Goal: Answer question/provide support: Share knowledge or assist other users

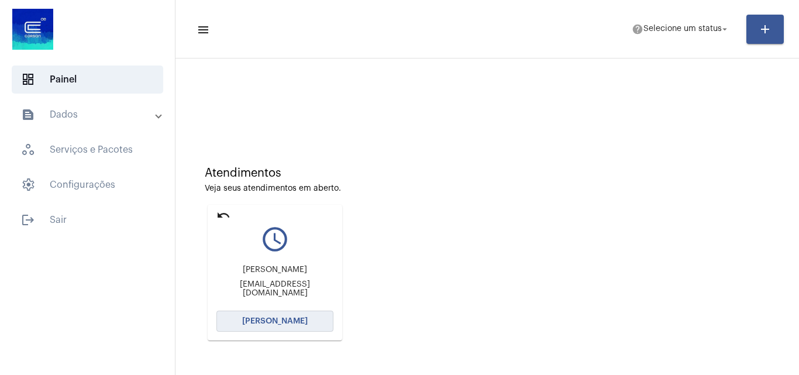
click at [302, 314] on button "[PERSON_NAME]" at bounding box center [274, 321] width 117 height 21
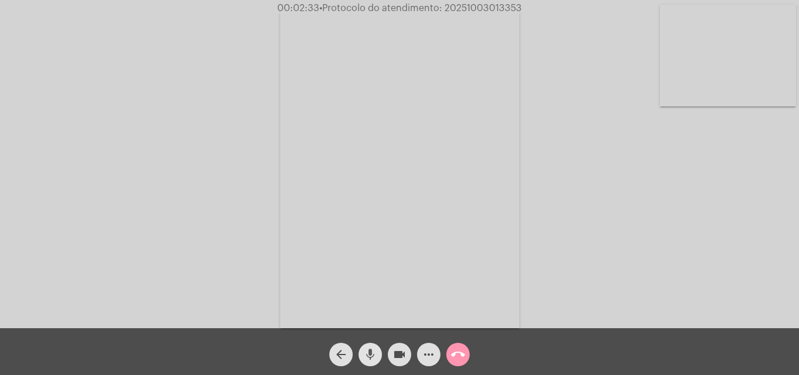
click at [377, 358] on mat-icon "mic" at bounding box center [370, 354] width 14 height 14
click at [400, 356] on mat-icon "videocam" at bounding box center [399, 354] width 14 height 14
click at [377, 349] on button "mic_off" at bounding box center [370, 354] width 23 height 23
click at [392, 352] on mat-icon "videocam_off" at bounding box center [399, 354] width 14 height 14
click at [369, 361] on mat-icon "mic" at bounding box center [370, 354] width 14 height 14
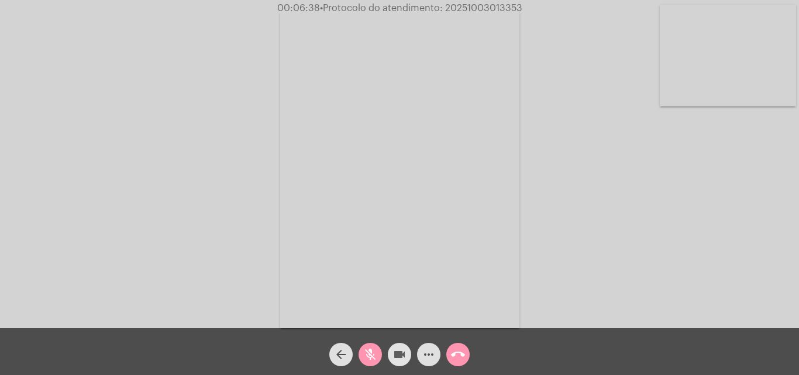
click at [392, 360] on mat-icon "videocam" at bounding box center [399, 354] width 14 height 14
click at [400, 352] on mat-icon "videocam_off" at bounding box center [399, 354] width 14 height 14
click at [380, 353] on button "mic_off" at bounding box center [370, 354] width 23 height 23
drag, startPoint x: 401, startPoint y: 344, endPoint x: 411, endPoint y: 354, distance: 14.9
click at [411, 354] on div "videocam" at bounding box center [399, 351] width 29 height 29
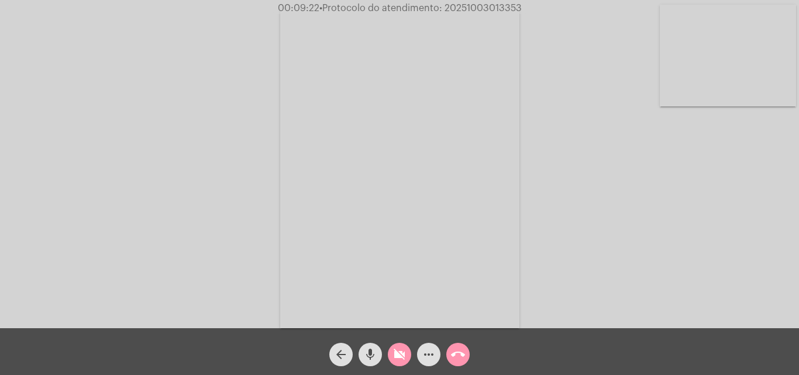
click at [383, 354] on div "mic" at bounding box center [370, 351] width 29 height 29
click at [381, 355] on button "mic_off" at bounding box center [370, 354] width 23 height 23
click at [392, 355] on mat-icon "videocam_off" at bounding box center [399, 354] width 14 height 14
drag, startPoint x: 371, startPoint y: 352, endPoint x: 382, endPoint y: 352, distance: 10.5
click at [371, 352] on mat-icon "mic" at bounding box center [370, 354] width 14 height 14
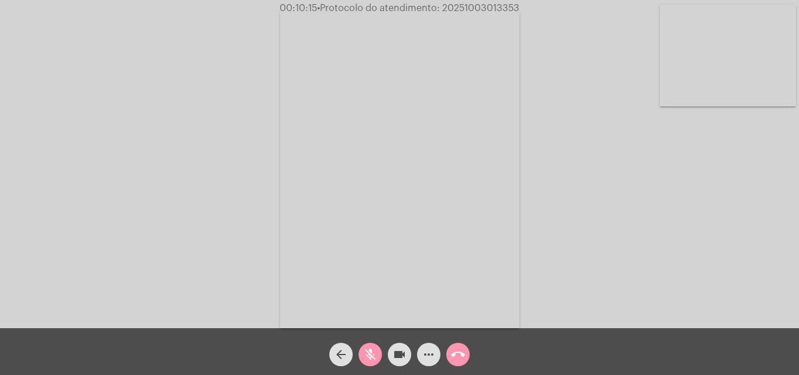
click at [395, 352] on mat-icon "videocam" at bounding box center [399, 354] width 14 height 14
click at [369, 350] on mat-icon "mic_off" at bounding box center [370, 354] width 14 height 14
click at [402, 350] on mat-icon "videocam_off" at bounding box center [399, 354] width 14 height 14
click at [401, 346] on span "videocam" at bounding box center [399, 354] width 14 height 23
click at [379, 351] on button "mic" at bounding box center [370, 354] width 23 height 23
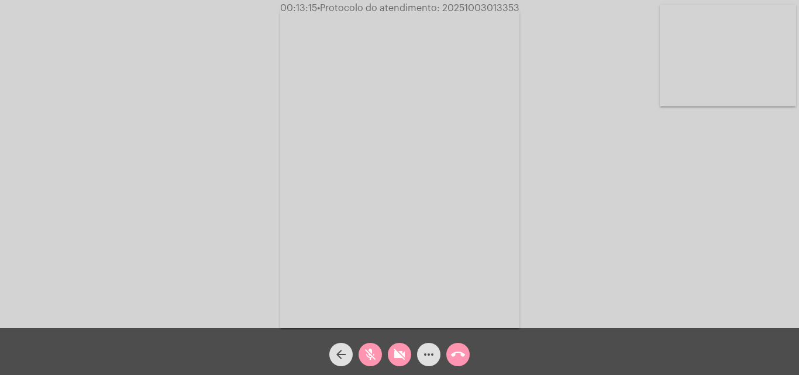
click at [380, 350] on button "mic_off" at bounding box center [370, 354] width 23 height 23
click at [399, 354] on mat-icon "videocam_off" at bounding box center [399, 354] width 14 height 14
click at [437, 358] on button "more_horiz" at bounding box center [428, 354] width 23 height 23
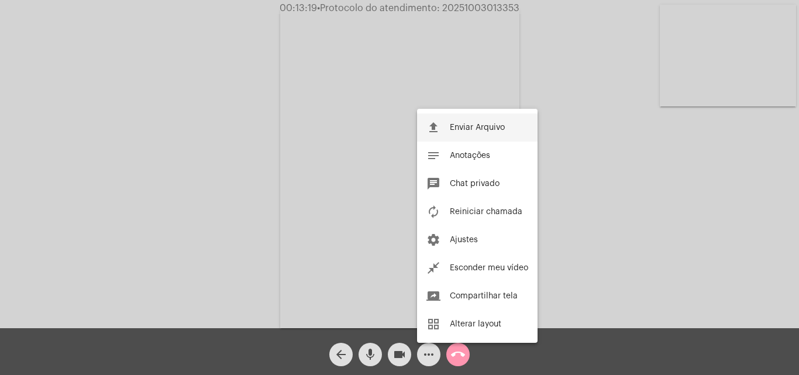
click at [504, 133] on button "file_upload Enviar Arquivo" at bounding box center [477, 127] width 120 height 28
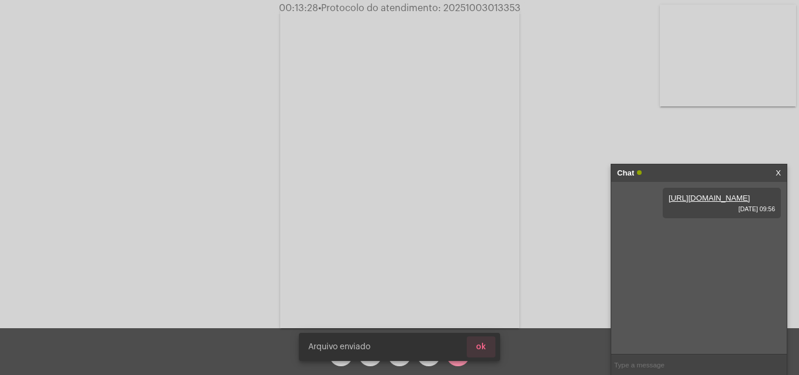
click at [482, 343] on span "ok" at bounding box center [481, 347] width 10 height 8
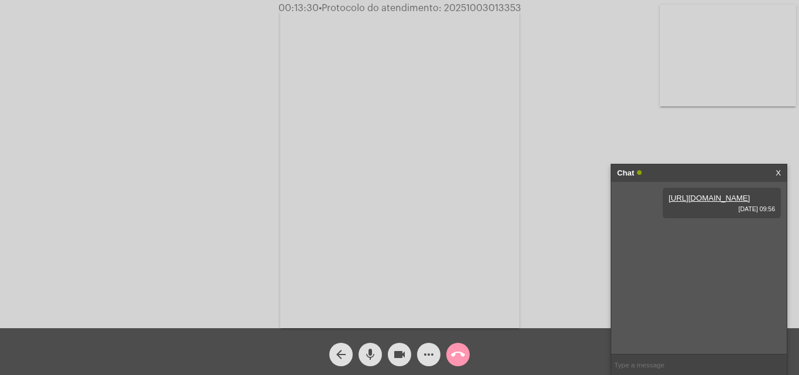
click at [431, 360] on mat-icon "more_horiz" at bounding box center [429, 354] width 14 height 14
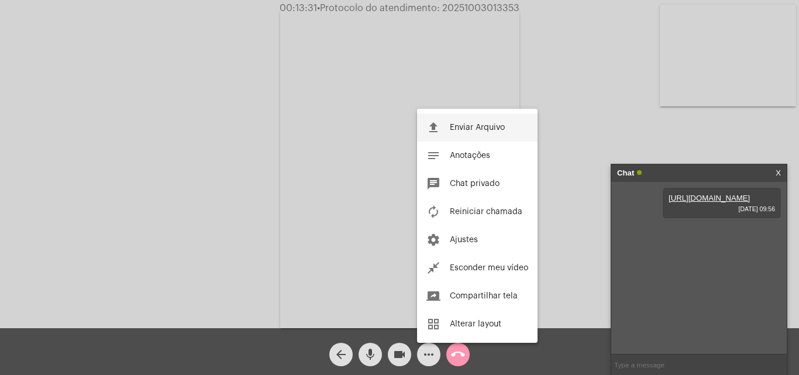
click at [438, 117] on button "file_upload Enviar Arquivo" at bounding box center [477, 127] width 120 height 28
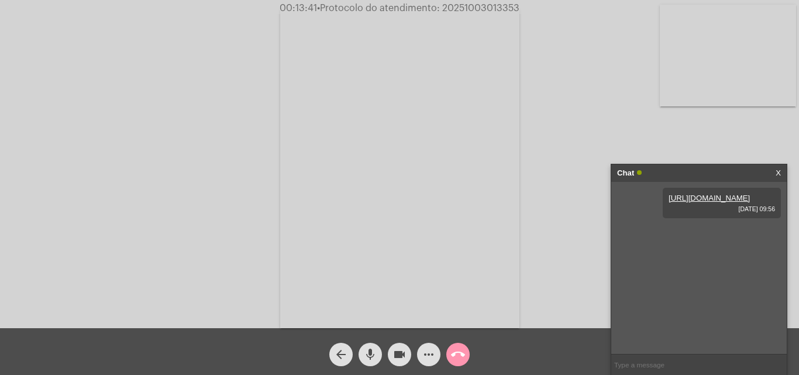
click at [681, 202] on link "https://neft-transfer-bucket.s3.amazonaws.com/temp-ab480e72-f478-2683-47b6-ce3e…" at bounding box center [709, 198] width 81 height 9
click at [656, 359] on input "text" at bounding box center [698, 364] width 175 height 20
click at [467, 358] on button "call_end" at bounding box center [457, 354] width 23 height 23
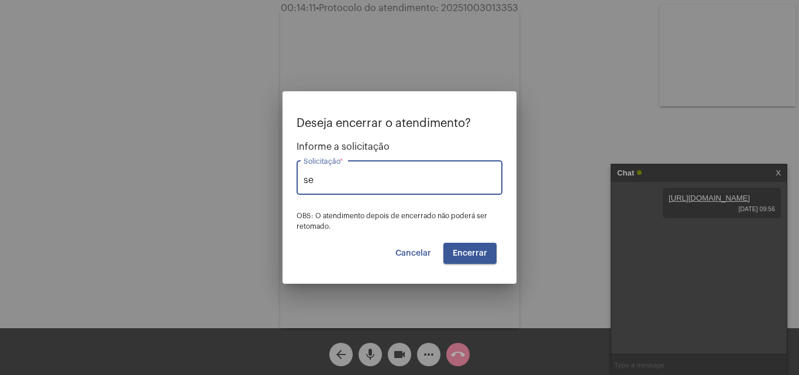
type input "s"
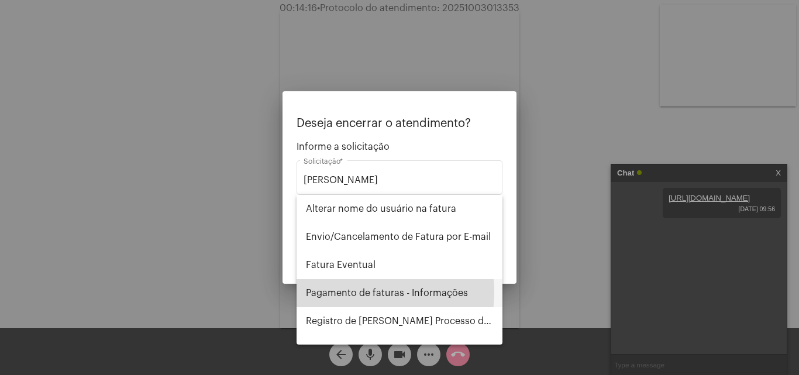
click at [348, 292] on span "Pagamento de faturas - Informações" at bounding box center [399, 293] width 187 height 28
type input "Pagamento de faturas - Informações"
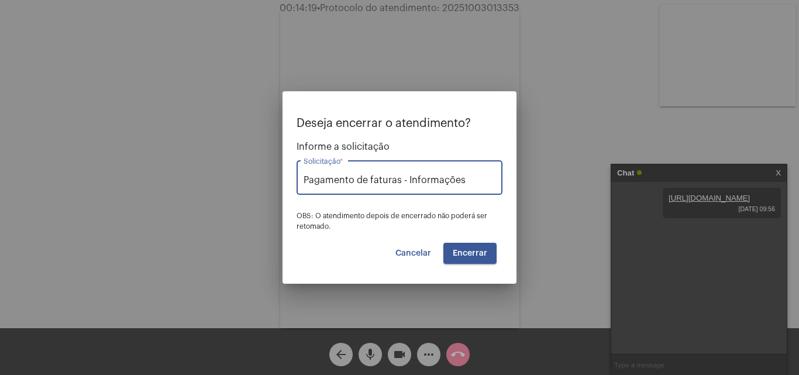
click at [457, 256] on span "Encerrar" at bounding box center [470, 253] width 35 height 8
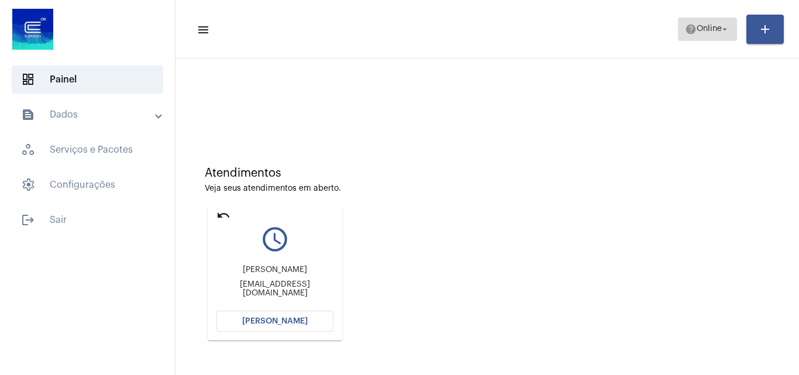
click at [704, 27] on span "Online" at bounding box center [709, 29] width 25 height 8
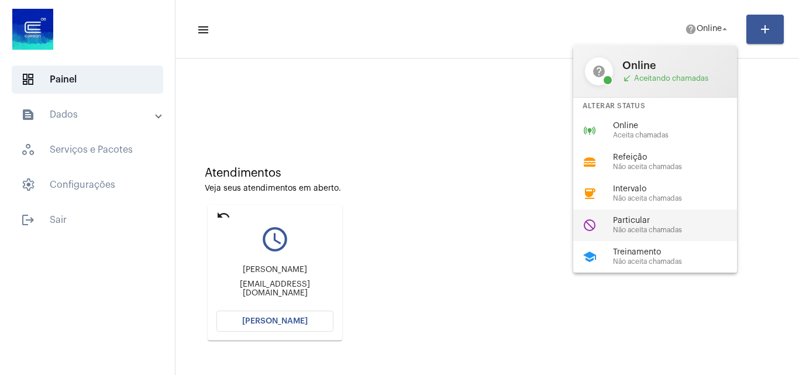
click at [659, 235] on div "do_not_disturb Particular Não aceita chamadas" at bounding box center [664, 225] width 183 height 32
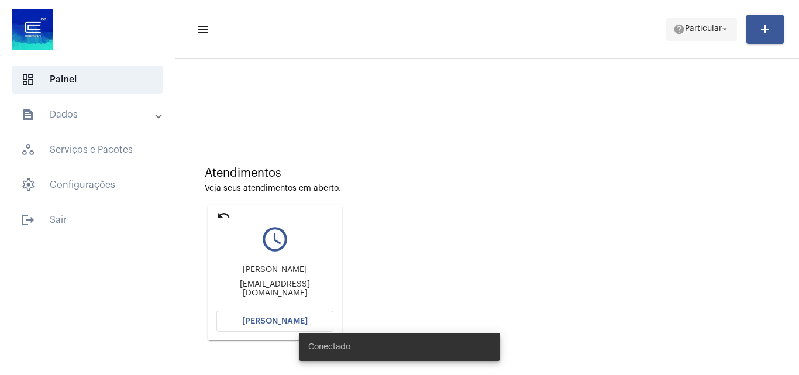
click at [714, 40] on button "help Particular arrow_drop_down" at bounding box center [701, 29] width 71 height 23
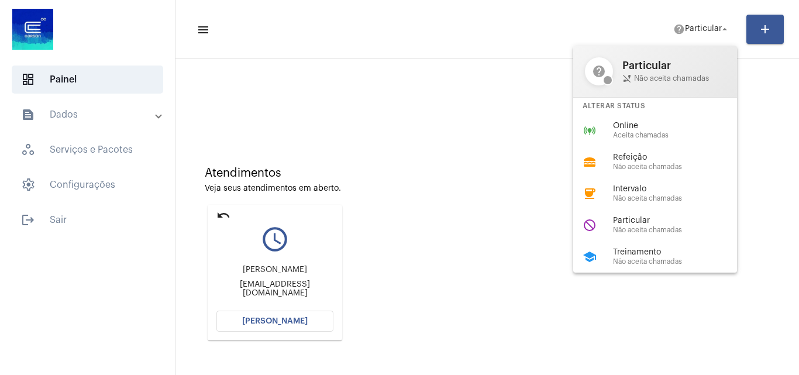
click at [224, 213] on div at bounding box center [399, 187] width 799 height 375
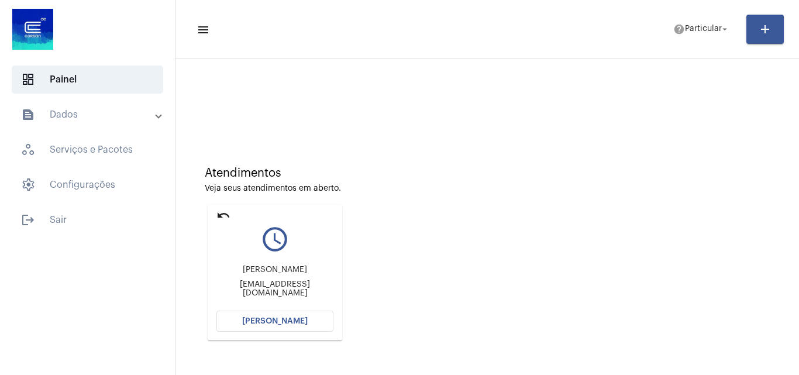
click at [224, 213] on mat-icon "undo" at bounding box center [223, 215] width 14 height 14
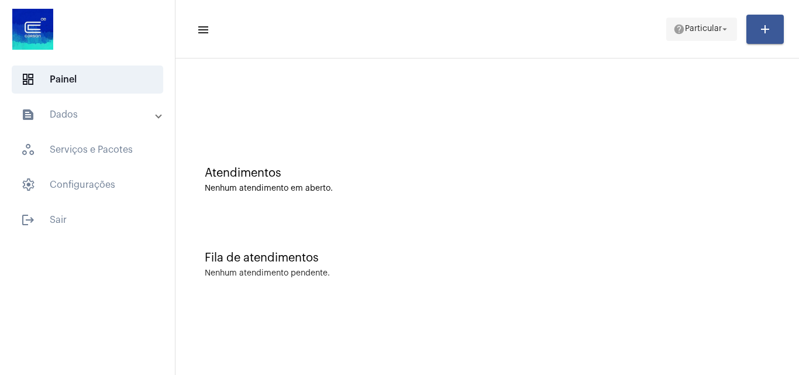
click at [719, 21] on span "help Particular arrow_drop_down" at bounding box center [701, 28] width 57 height 21
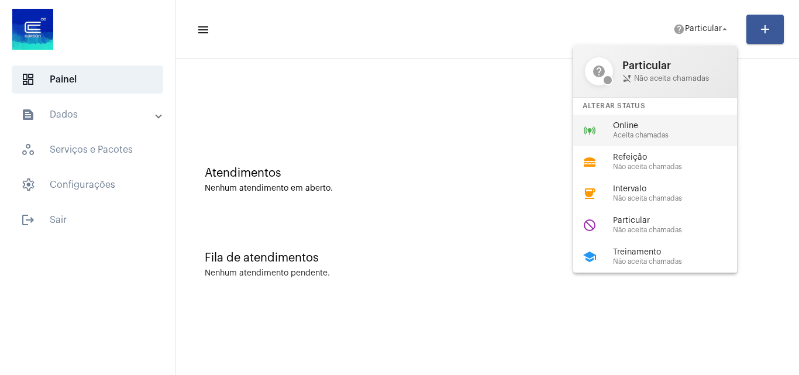
click at [649, 129] on span "Online" at bounding box center [679, 126] width 133 height 9
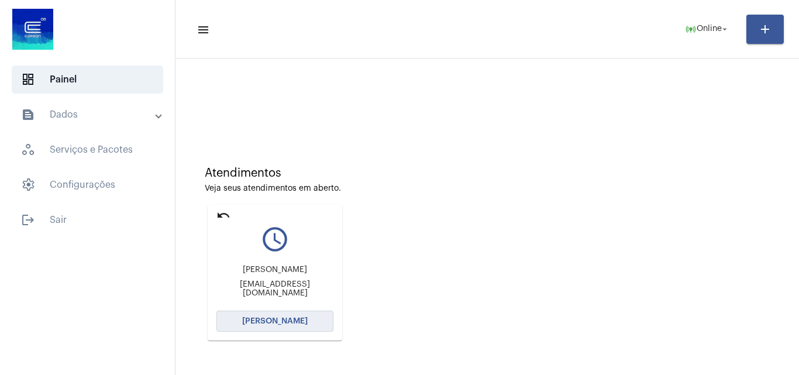
click at [278, 315] on button "[PERSON_NAME]" at bounding box center [274, 321] width 117 height 21
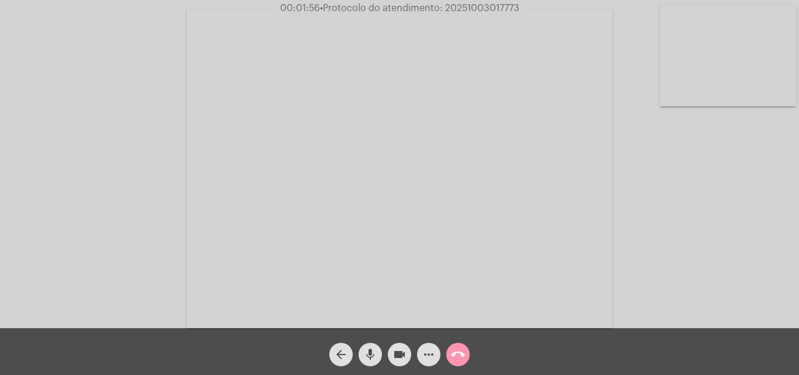
drag, startPoint x: 397, startPoint y: 350, endPoint x: 380, endPoint y: 351, distance: 17.6
click at [397, 350] on mat-icon "videocam" at bounding box center [399, 354] width 14 height 14
click at [374, 351] on mat-icon "mic" at bounding box center [370, 354] width 14 height 14
click at [404, 361] on mat-icon "videocam_off" at bounding box center [399, 354] width 14 height 14
click at [377, 358] on button "mic_off" at bounding box center [370, 354] width 23 height 23
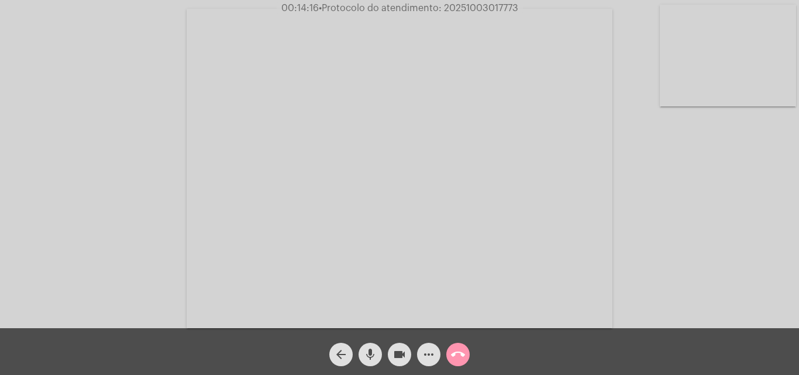
click at [427, 356] on mat-icon "more_horiz" at bounding box center [429, 354] width 14 height 14
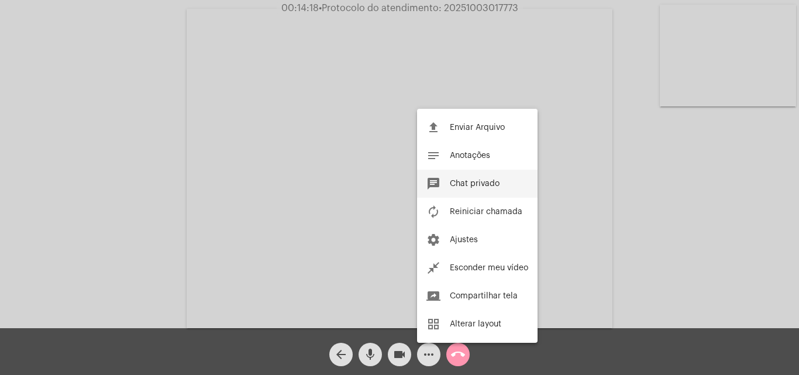
click at [474, 175] on button "chat Chat privado" at bounding box center [477, 184] width 120 height 28
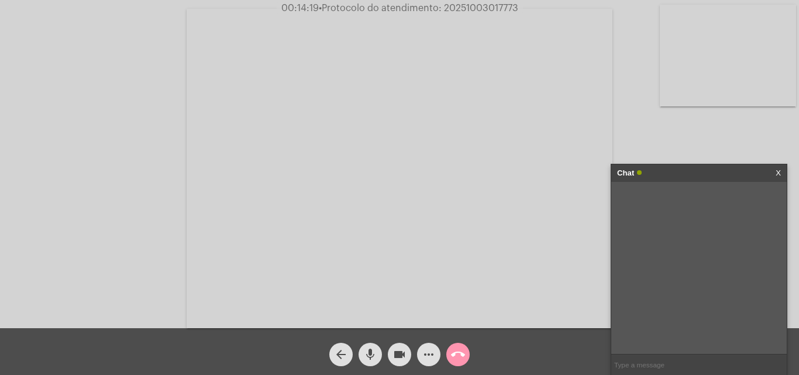
click at [666, 354] on input "text" at bounding box center [698, 364] width 175 height 20
type input "OI!"
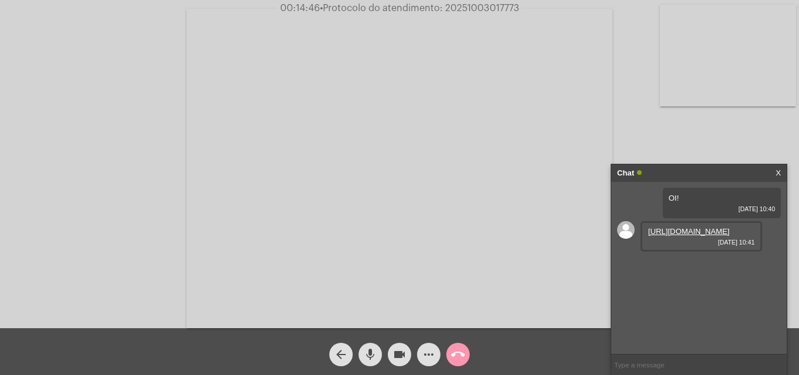
click at [395, 352] on mat-icon "videocam" at bounding box center [399, 354] width 14 height 14
click at [375, 353] on mat-icon "mic" at bounding box center [370, 354] width 14 height 14
click at [688, 236] on link "[URL][DOMAIN_NAME]" at bounding box center [688, 231] width 81 height 9
click at [404, 353] on mat-icon "videocam_off" at bounding box center [399, 354] width 14 height 14
click at [363, 352] on button "mic_off" at bounding box center [370, 354] width 23 height 23
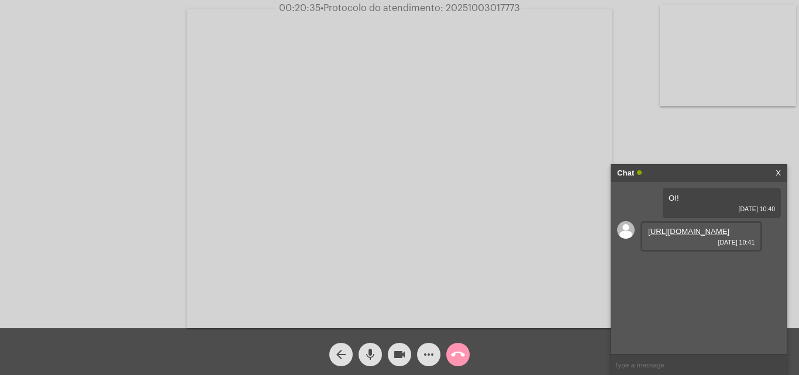
click at [422, 359] on mat-icon "more_horiz" at bounding box center [429, 354] width 14 height 14
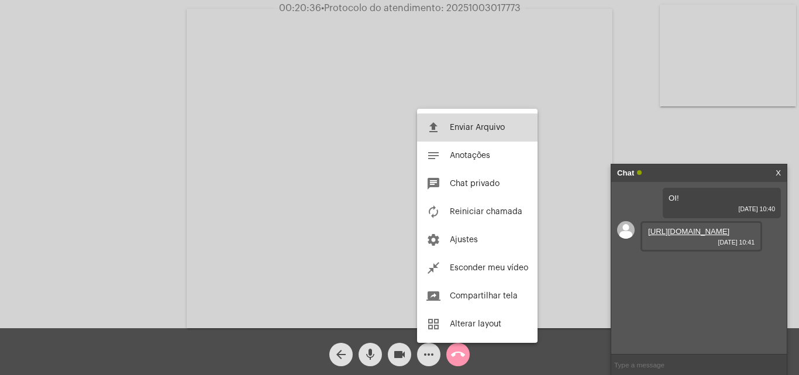
click at [488, 135] on button "file_upload Enviar Arquivo" at bounding box center [477, 127] width 120 height 28
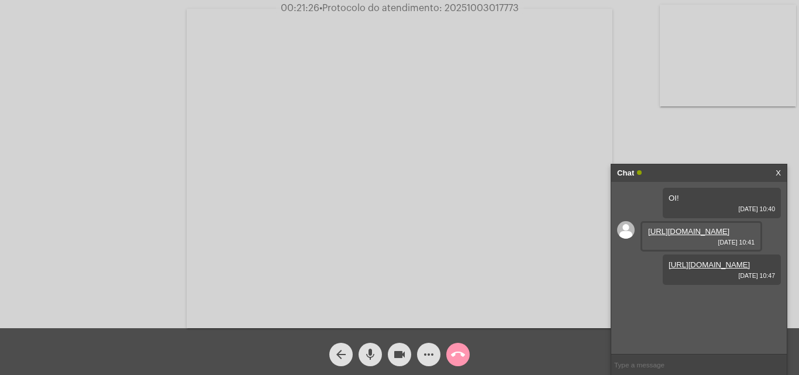
click at [651, 355] on input "text" at bounding box center [698, 364] width 175 height 20
click at [648, 359] on input "text" at bounding box center [698, 364] width 175 height 20
click at [459, 359] on mat-icon "call_end" at bounding box center [458, 354] width 14 height 14
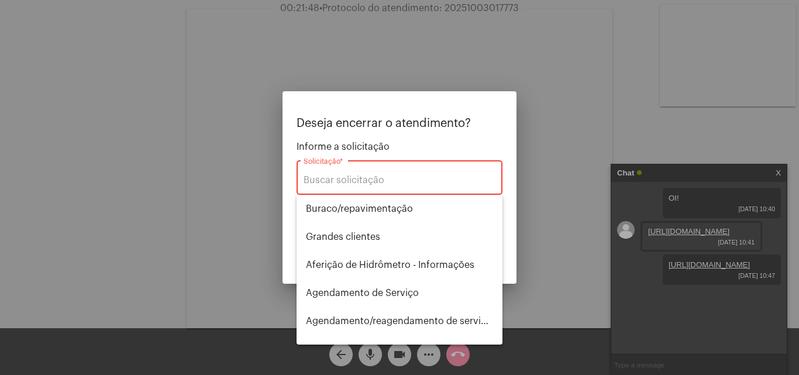
click at [445, 173] on div "Solicitação *" at bounding box center [400, 176] width 192 height 37
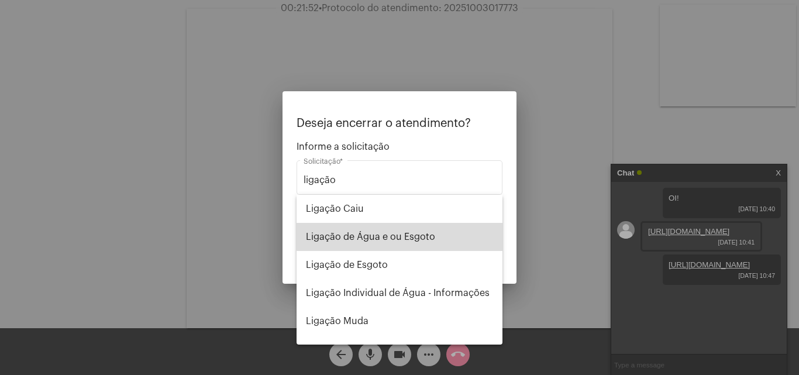
click at [443, 230] on span "Ligação de Água e ou Esgoto" at bounding box center [399, 237] width 187 height 28
type input "Ligação de Água e ou Esgoto"
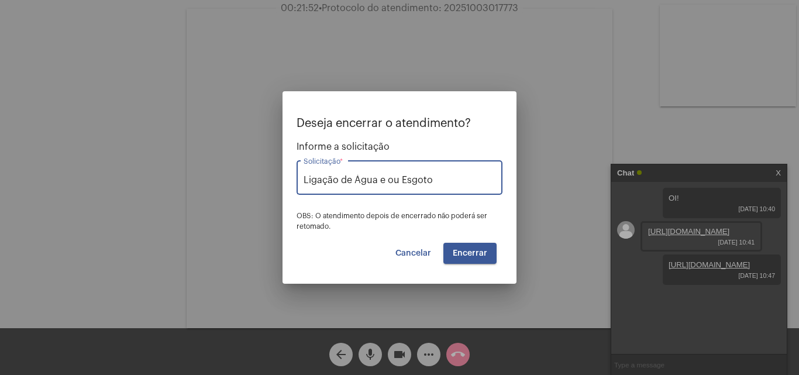
click at [491, 261] on button "Encerrar" at bounding box center [469, 253] width 53 height 21
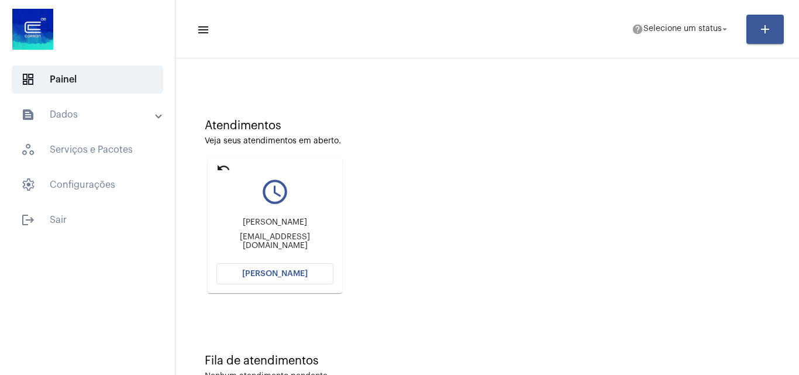
scroll to position [82, 0]
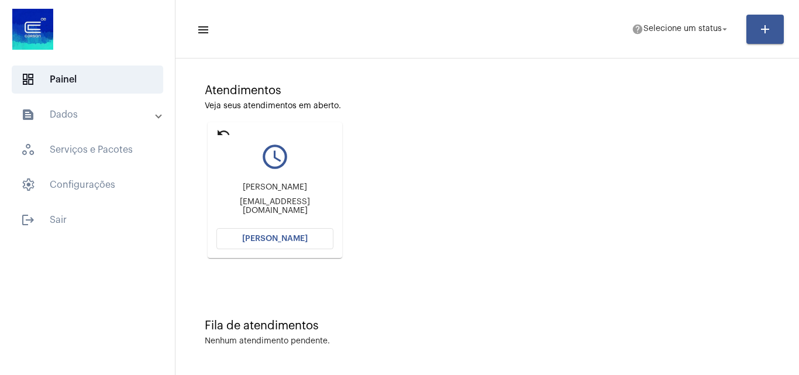
click at [310, 240] on button "[PERSON_NAME]" at bounding box center [274, 238] width 117 height 21
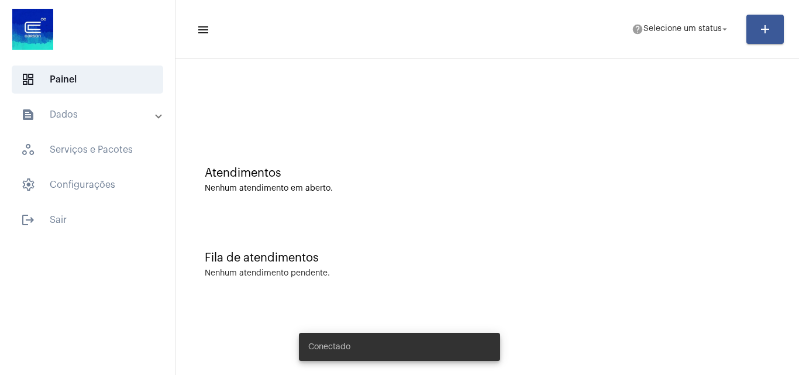
click at [710, 56] on mat-toolbar "menu help Selecione um status arrow_drop_down add" at bounding box center [487, 29] width 624 height 58
click at [710, 43] on mat-toolbar-row "menu help Selecione um status arrow_drop_down add" at bounding box center [487, 29] width 624 height 37
click at [707, 30] on span "Selecione um status" at bounding box center [682, 29] width 78 height 8
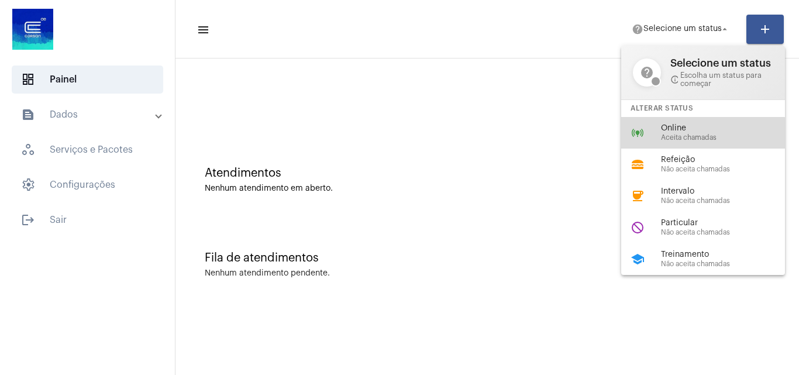
click at [697, 144] on div "online_prediction Online Aceita chamadas" at bounding box center [712, 133] width 183 height 32
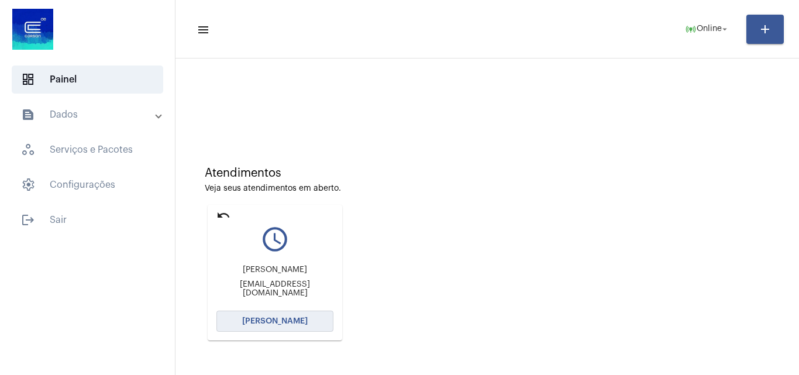
click at [256, 325] on span "[PERSON_NAME]" at bounding box center [275, 321] width 66 height 8
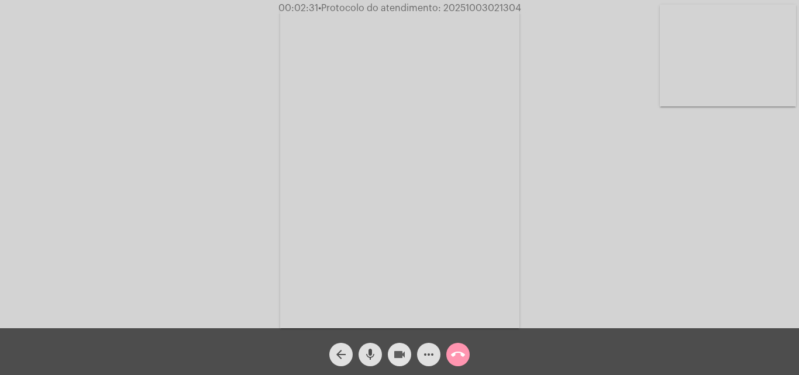
click at [391, 355] on button "videocam" at bounding box center [399, 354] width 23 height 23
click at [375, 355] on mat-icon "mic" at bounding box center [370, 354] width 14 height 14
click at [369, 355] on mat-icon "mic_off" at bounding box center [370, 354] width 14 height 14
click at [391, 356] on button "videocam_off" at bounding box center [399, 354] width 23 height 23
click at [404, 354] on mat-icon "videocam" at bounding box center [399, 354] width 14 height 14
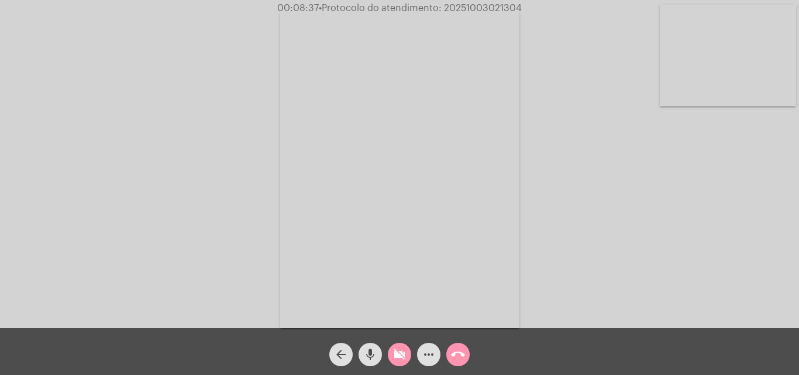
click at [363, 354] on button "mic" at bounding box center [370, 354] width 23 height 23
click at [378, 353] on button "mic_off" at bounding box center [370, 354] width 23 height 23
click at [397, 353] on mat-icon "videocam_off" at bounding box center [399, 354] width 14 height 14
click at [390, 357] on button "videocam" at bounding box center [399, 354] width 23 height 23
click at [370, 356] on mat-icon "mic" at bounding box center [370, 354] width 14 height 14
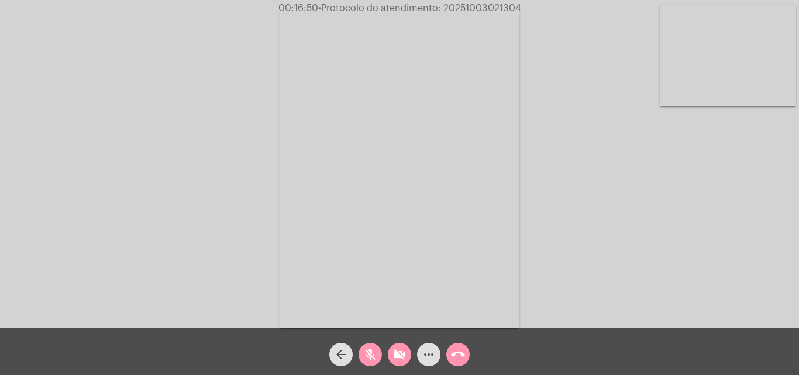
click at [361, 359] on button "mic_off" at bounding box center [370, 354] width 23 height 23
click at [405, 359] on mat-icon "videocam_off" at bounding box center [399, 354] width 14 height 14
click at [374, 356] on mat-icon "mic" at bounding box center [370, 354] width 14 height 14
click at [358, 354] on div "mic_off" at bounding box center [370, 351] width 29 height 29
click at [365, 364] on span "mic" at bounding box center [370, 354] width 14 height 23
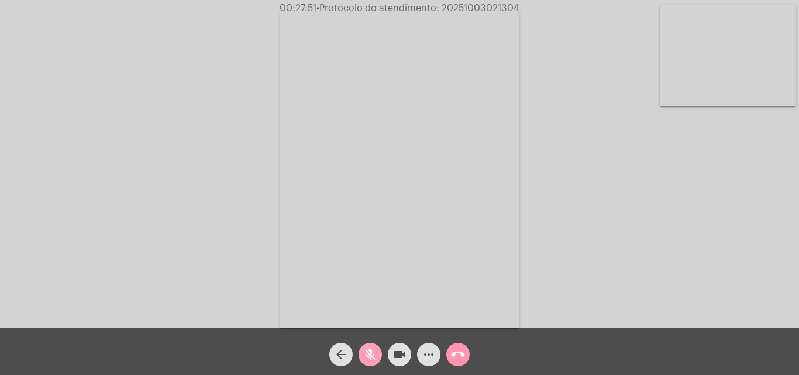
click at [365, 361] on mat-icon "mic_off" at bounding box center [370, 354] width 14 height 14
click at [368, 361] on mat-icon "mic" at bounding box center [370, 354] width 14 height 14
click at [370, 344] on span "mic_off" at bounding box center [370, 354] width 14 height 23
click at [365, 349] on mat-icon "mic" at bounding box center [370, 354] width 14 height 14
click at [367, 349] on mat-icon "mic_off" at bounding box center [370, 354] width 14 height 14
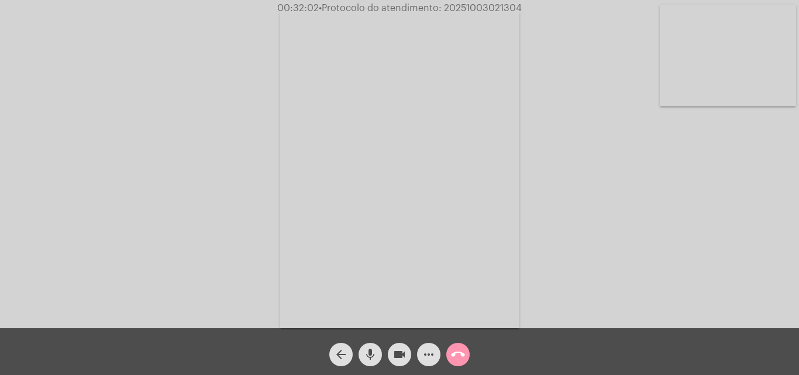
click at [373, 357] on mat-icon "mic" at bounding box center [370, 354] width 14 height 14
click at [363, 364] on div "mic_off" at bounding box center [370, 351] width 29 height 29
click at [429, 350] on mat-icon "more_horiz" at bounding box center [429, 354] width 14 height 14
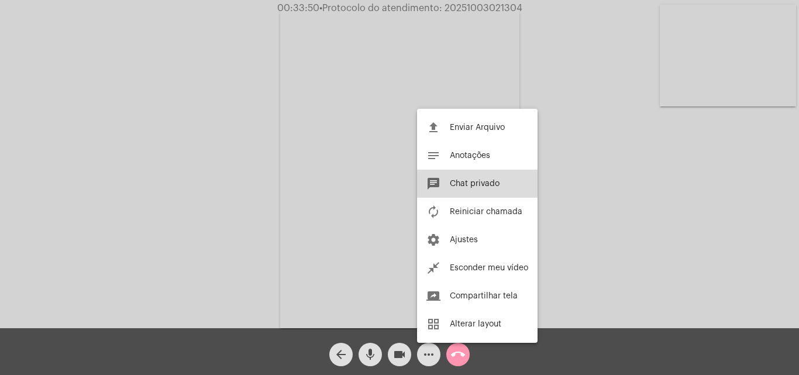
click at [484, 185] on span "Chat privado" at bounding box center [475, 184] width 50 height 8
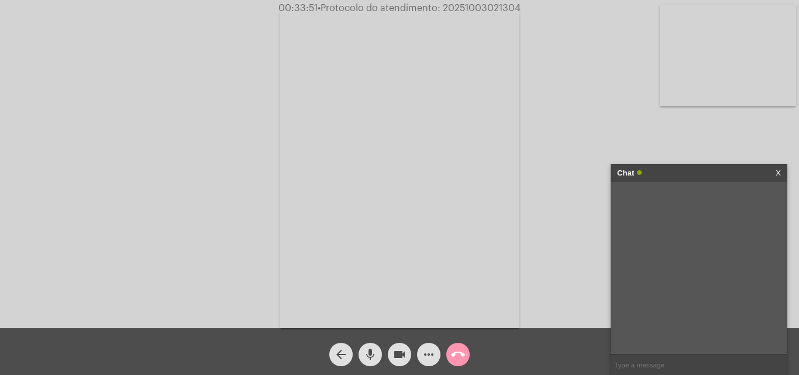
click at [696, 356] on input "text" at bounding box center [698, 364] width 175 height 20
type input "Oi"
click at [431, 347] on span "more_horiz" at bounding box center [429, 354] width 14 height 23
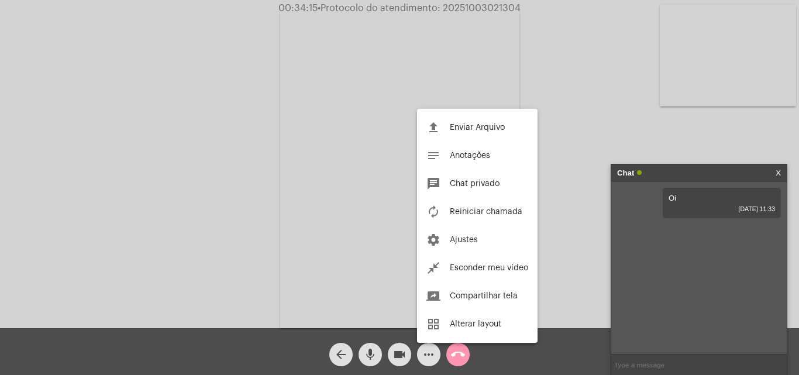
click at [652, 294] on div at bounding box center [399, 187] width 799 height 375
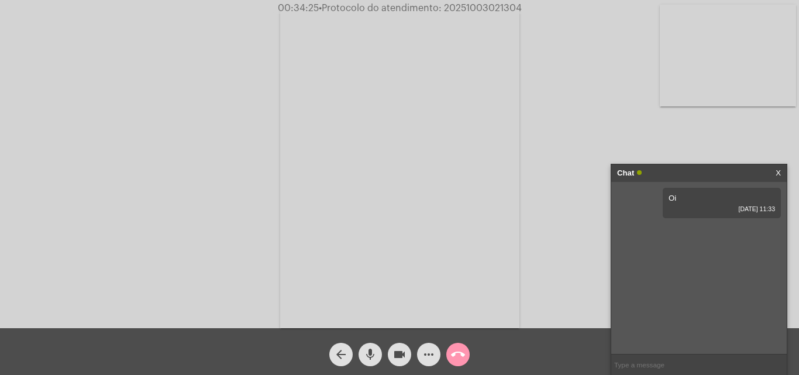
click at [428, 356] on mat-icon "more_horiz" at bounding box center [429, 354] width 14 height 14
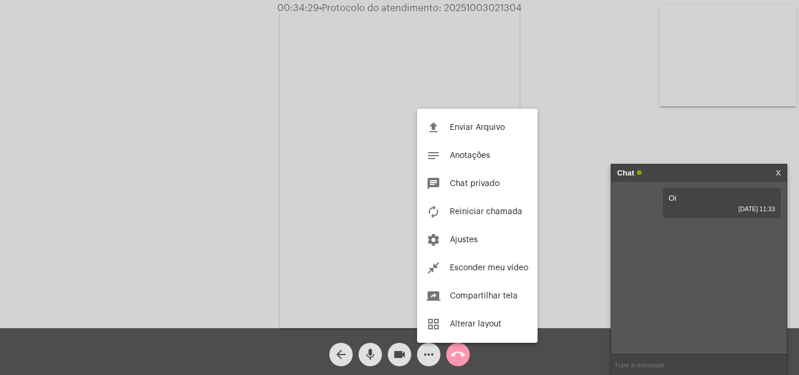
click at [562, 301] on div at bounding box center [399, 187] width 799 height 375
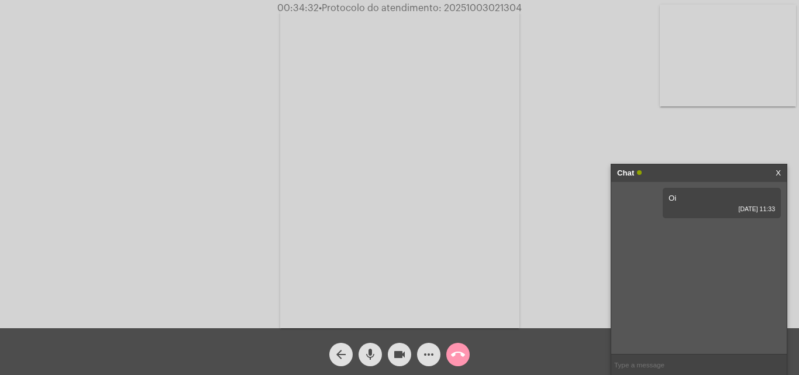
click at [661, 370] on input "text" at bounding box center [698, 364] width 175 height 20
click at [434, 352] on mat-icon "more_horiz" at bounding box center [429, 354] width 14 height 14
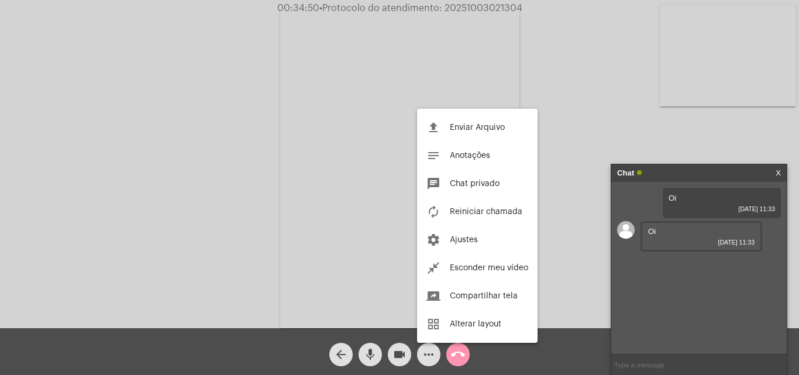
click at [554, 208] on div at bounding box center [399, 187] width 799 height 375
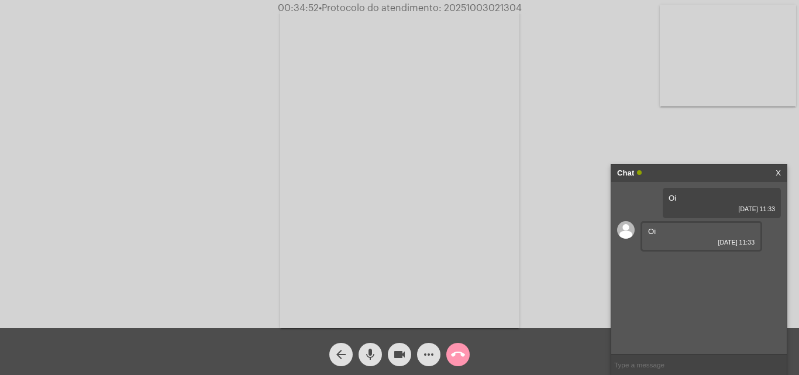
click at [640, 357] on input "text" at bounding box center [698, 364] width 175 height 20
click at [423, 352] on mat-icon "more_horiz" at bounding box center [429, 354] width 14 height 14
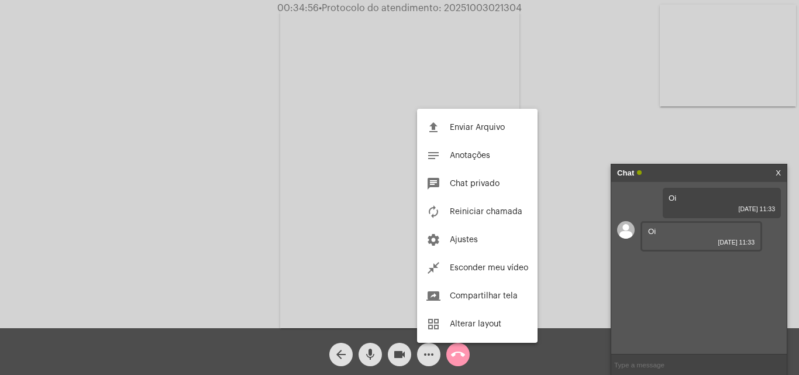
click at [551, 226] on div at bounding box center [399, 187] width 799 height 375
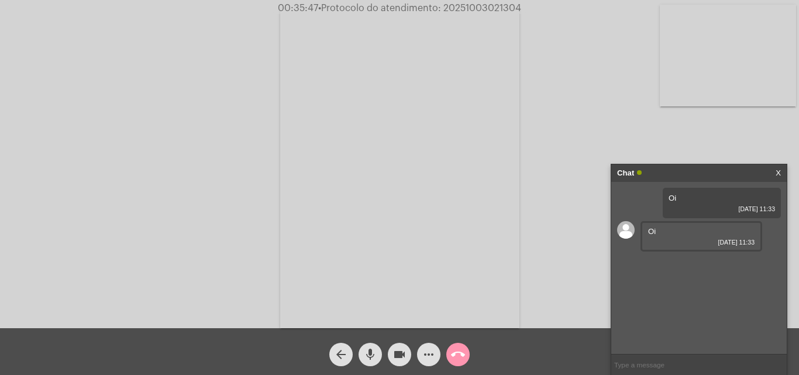
click at [623, 364] on input "text" at bounding box center [698, 364] width 175 height 20
click at [425, 360] on mat-icon "more_horiz" at bounding box center [429, 354] width 14 height 14
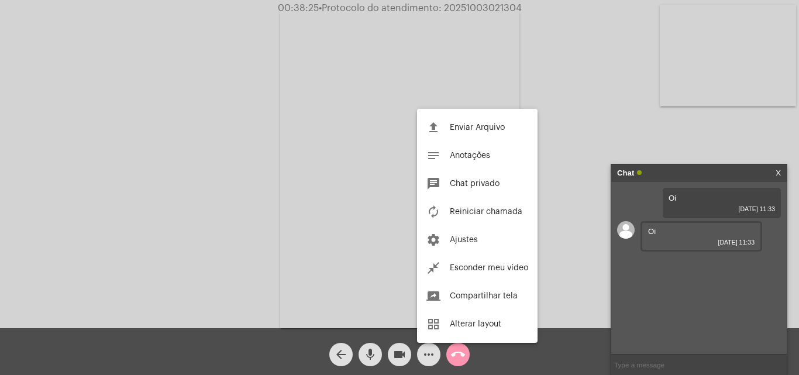
click at [581, 251] on div at bounding box center [399, 187] width 799 height 375
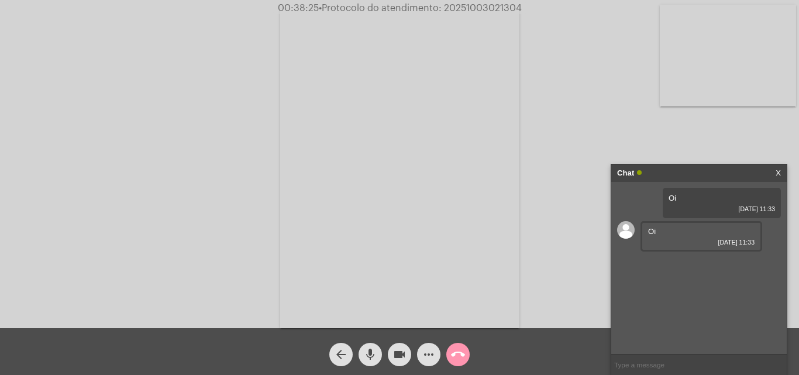
click at [648, 361] on input "text" at bounding box center [698, 364] width 175 height 20
click at [438, 349] on button "more_horiz" at bounding box center [428, 354] width 23 height 23
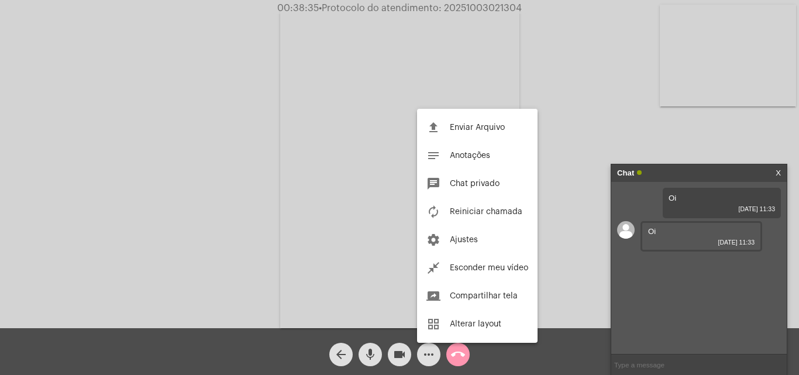
click at [574, 255] on div at bounding box center [399, 187] width 799 height 375
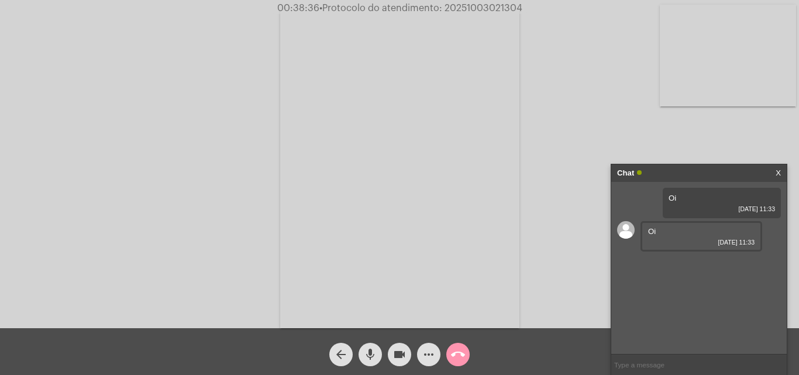
click at [648, 371] on input "text" at bounding box center [698, 364] width 175 height 20
click at [426, 357] on mat-icon "more_horiz" at bounding box center [429, 354] width 14 height 14
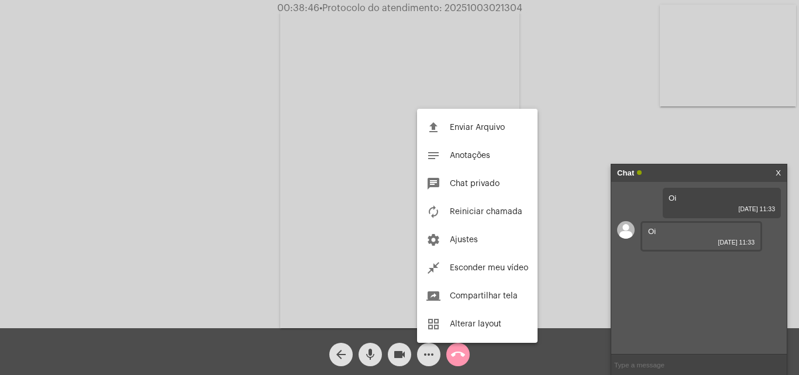
click at [581, 166] on div at bounding box center [399, 187] width 799 height 375
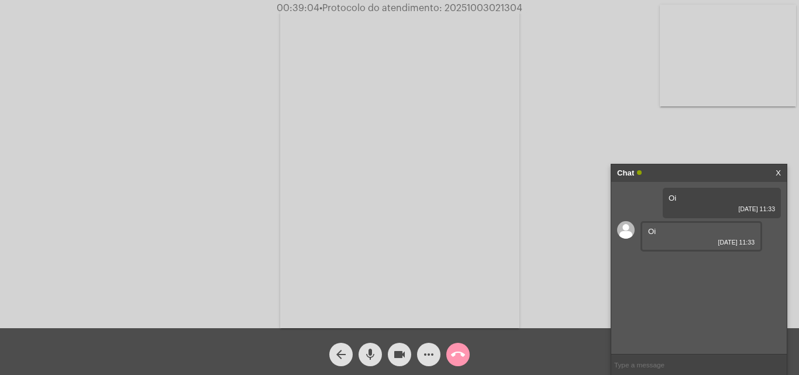
click at [623, 365] on input "text" at bounding box center [698, 364] width 175 height 20
click at [642, 361] on input "text" at bounding box center [698, 364] width 175 height 20
click at [467, 349] on button "call_end" at bounding box center [457, 354] width 23 height 23
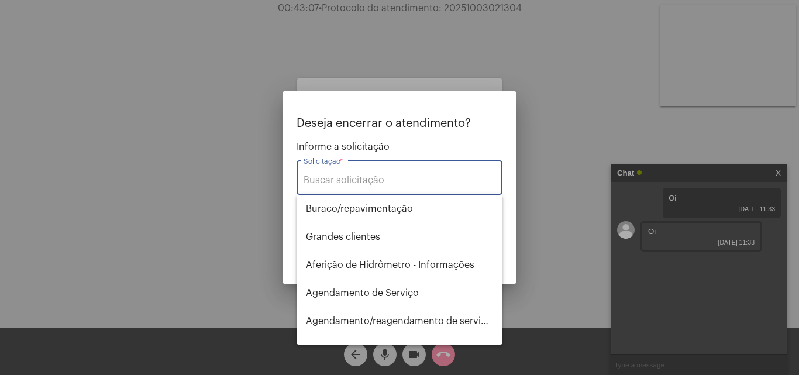
click at [398, 181] on input "Solicitação *" at bounding box center [400, 180] width 192 height 11
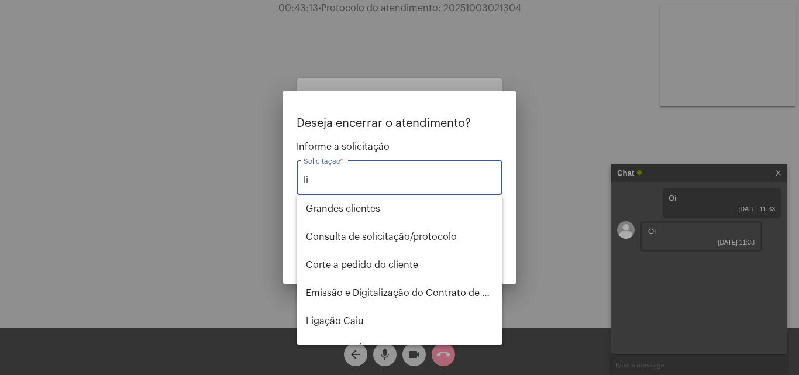
type input "l"
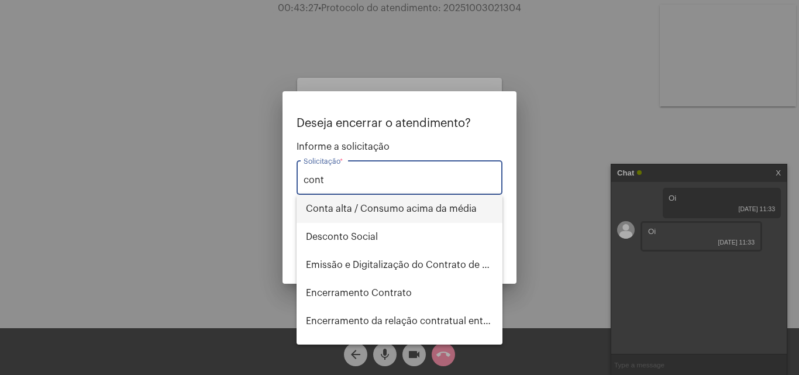
click at [380, 216] on span "Conta alta / Consumo acima da média" at bounding box center [399, 209] width 187 height 28
type input "Conta alta / Consumo acima da média"
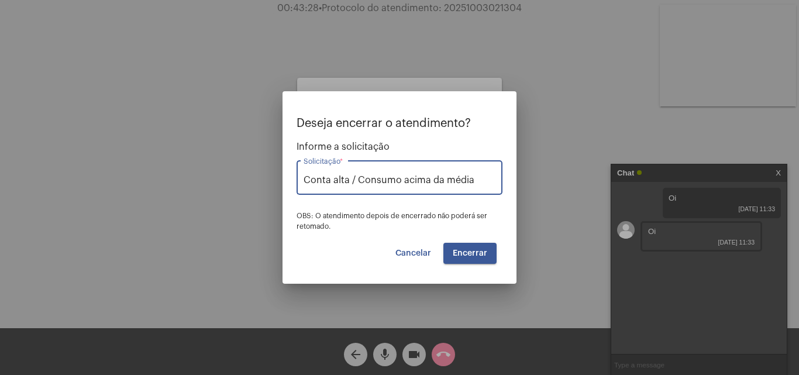
click at [451, 257] on button "Encerrar" at bounding box center [469, 253] width 53 height 21
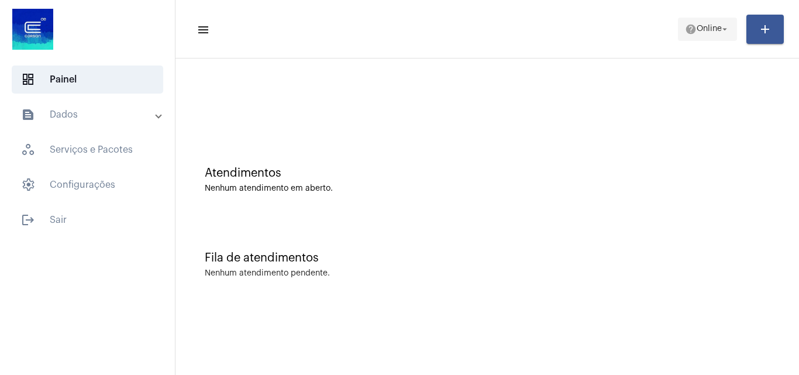
drag, startPoint x: 695, startPoint y: 23, endPoint x: 675, endPoint y: 28, distance: 21.1
click at [695, 26] on span "help Online arrow_drop_down" at bounding box center [707, 28] width 45 height 21
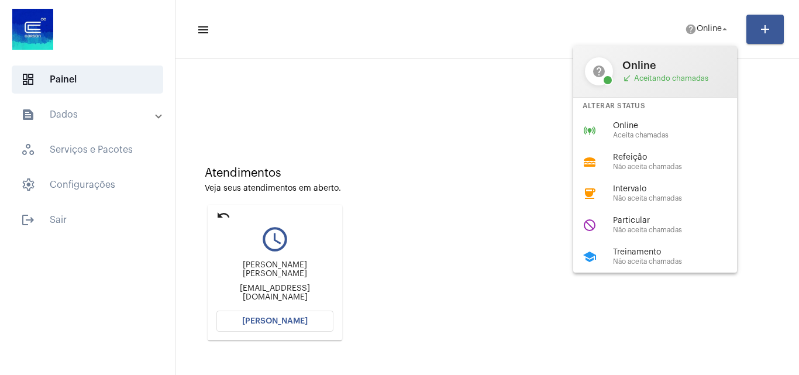
click at [314, 315] on div at bounding box center [399, 187] width 799 height 375
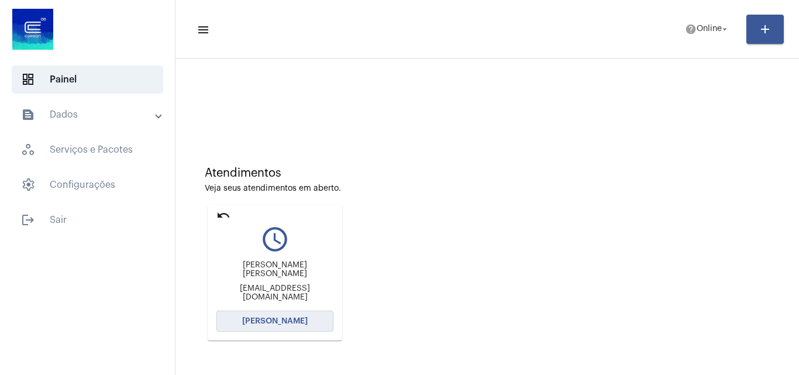
click at [314, 315] on button "[PERSON_NAME]" at bounding box center [274, 321] width 117 height 21
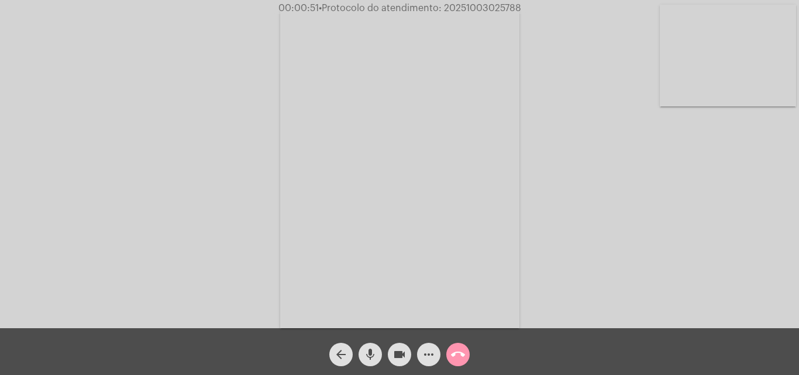
drag, startPoint x: 376, startPoint y: 349, endPoint x: 397, endPoint y: 349, distance: 20.5
click at [376, 349] on mat-icon "mic" at bounding box center [370, 354] width 14 height 14
click at [397, 349] on mat-icon "videocam" at bounding box center [399, 354] width 14 height 14
click at [343, 356] on mat-icon "arrow_back" at bounding box center [341, 354] width 14 height 14
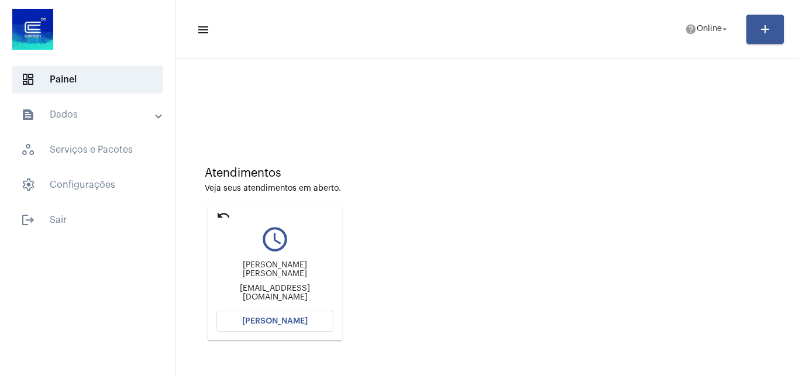
click at [225, 210] on mat-icon "undo" at bounding box center [223, 215] width 14 height 14
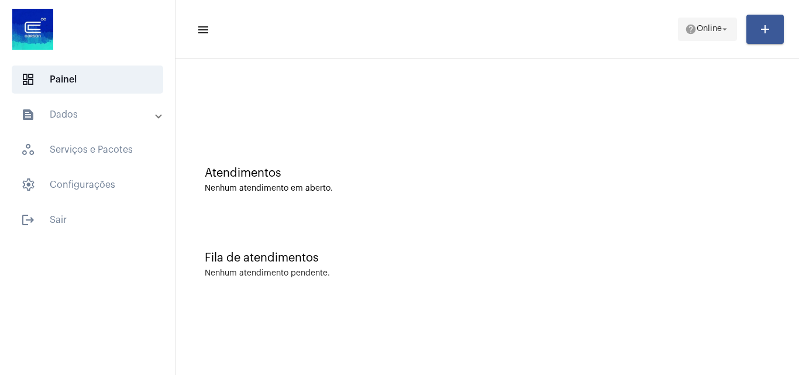
click at [705, 37] on span "help Online arrow_drop_down" at bounding box center [707, 28] width 45 height 21
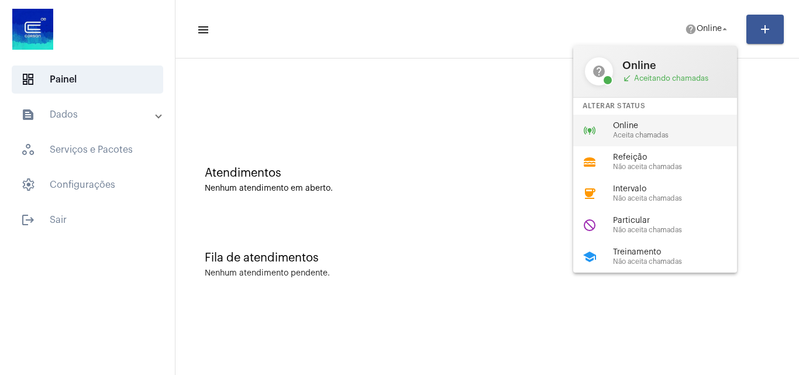
click at [649, 122] on span "Online" at bounding box center [679, 126] width 133 height 9
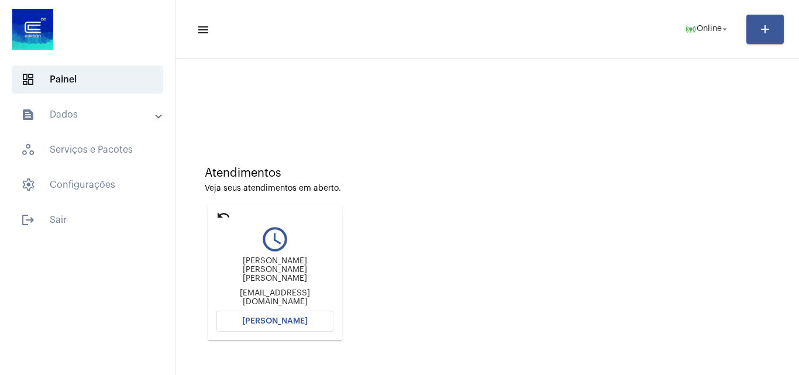
click at [326, 326] on button "[PERSON_NAME]" at bounding box center [274, 321] width 117 height 21
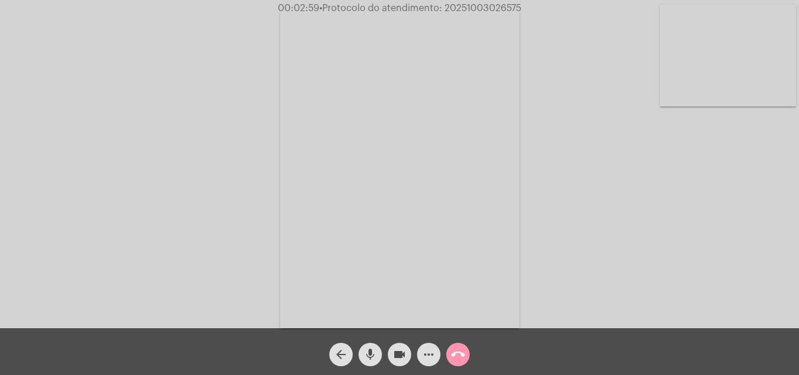
click at [572, 147] on div "Acessando Câmera e Microfone..." at bounding box center [399, 167] width 797 height 328
click at [424, 362] on span "more_horiz" at bounding box center [429, 354] width 14 height 23
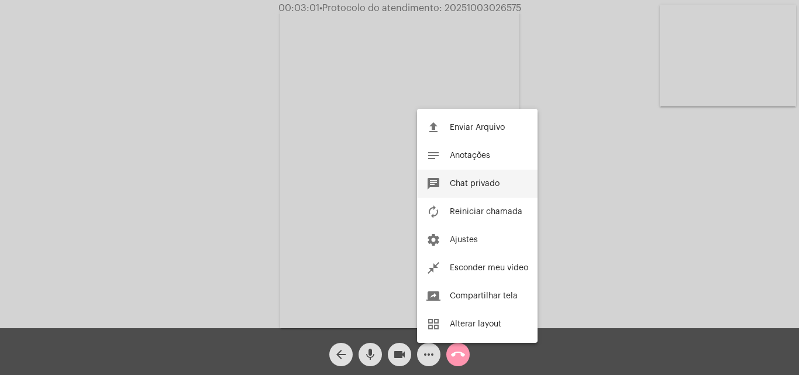
click at [481, 180] on span "Chat privado" at bounding box center [475, 184] width 50 height 8
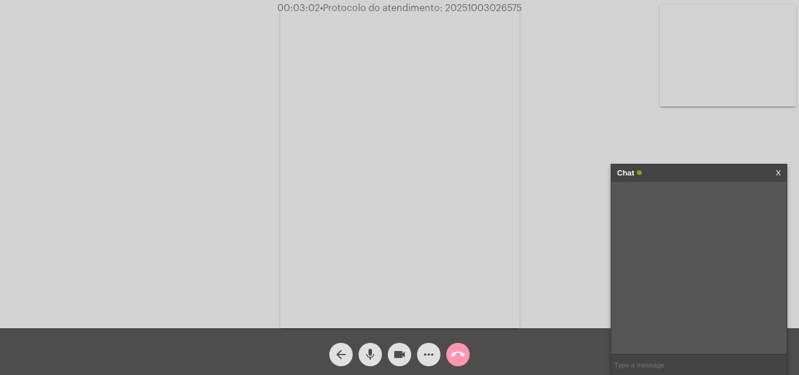
click at [643, 363] on input "text" at bounding box center [698, 364] width 175 height 20
type input "Trayce"
click at [371, 351] on mat-icon "mic" at bounding box center [370, 354] width 14 height 14
click at [388, 351] on button "videocam" at bounding box center [399, 354] width 23 height 23
click at [372, 360] on mat-icon "mic_off" at bounding box center [370, 354] width 14 height 14
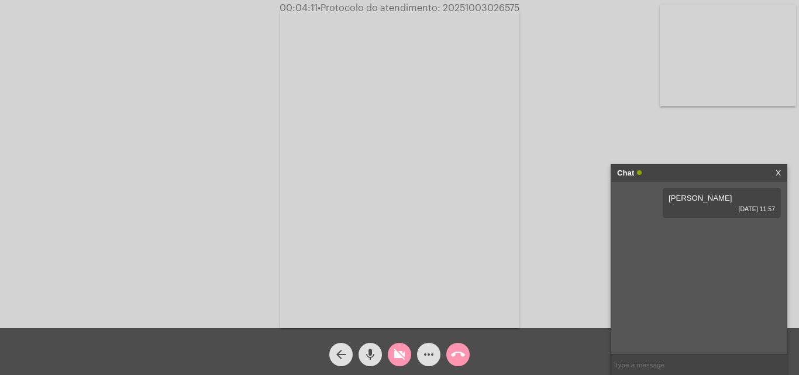
click at [389, 360] on button "videocam_off" at bounding box center [399, 354] width 23 height 23
drag, startPoint x: 397, startPoint y: 351, endPoint x: 383, endPoint y: 351, distance: 13.5
click at [397, 351] on mat-icon "videocam" at bounding box center [399, 354] width 14 height 14
click at [377, 353] on mat-icon "mic" at bounding box center [370, 354] width 14 height 14
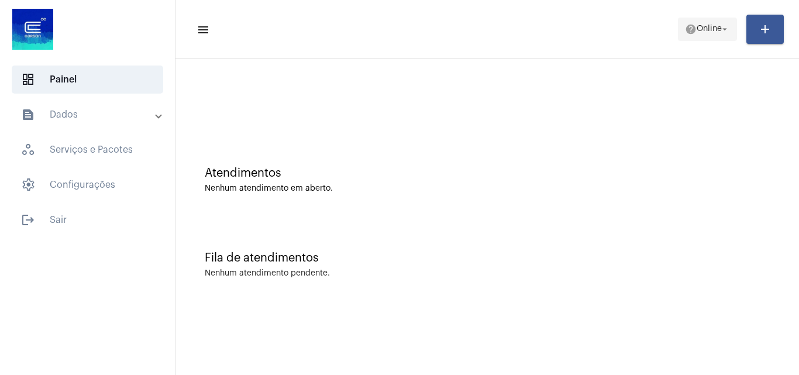
click at [697, 30] on span "Online" at bounding box center [709, 29] width 25 height 8
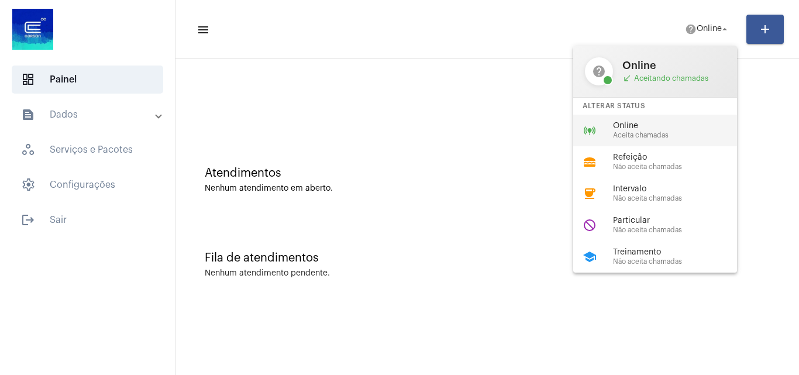
click at [668, 125] on span "Online" at bounding box center [679, 126] width 133 height 9
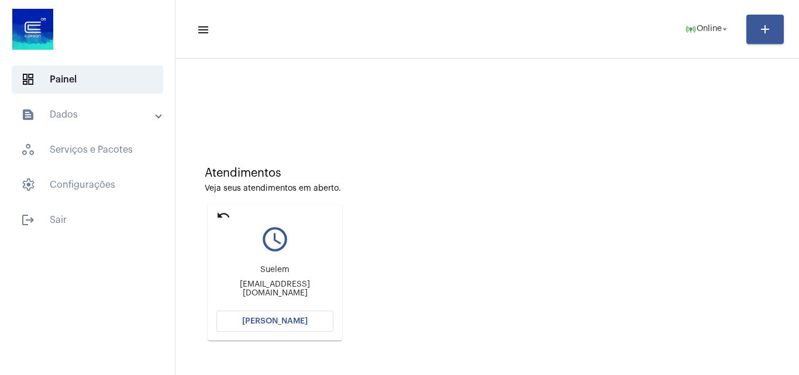
click at [236, 316] on button "[PERSON_NAME]" at bounding box center [274, 321] width 117 height 21
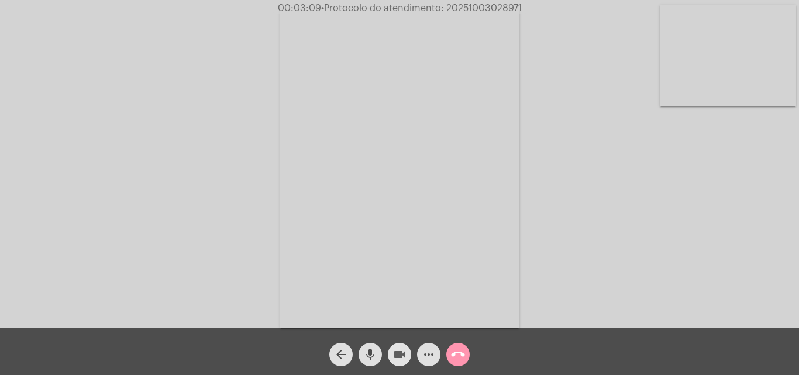
click at [407, 360] on button "videocam" at bounding box center [399, 354] width 23 height 23
click at [364, 352] on mat-icon "mic" at bounding box center [370, 354] width 14 height 14
click at [401, 350] on mat-icon "videocam_off" at bounding box center [399, 354] width 14 height 14
click at [380, 354] on button "mic_off" at bounding box center [370, 354] width 23 height 23
click at [366, 361] on mat-icon "mic" at bounding box center [370, 354] width 14 height 14
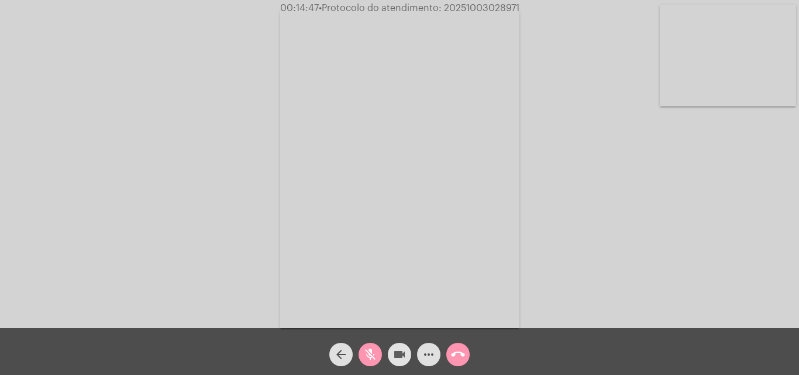
click at [398, 355] on mat-icon "videocam" at bounding box center [399, 354] width 14 height 14
click at [380, 354] on button "mic_off" at bounding box center [370, 354] width 23 height 23
click at [397, 356] on mat-icon "videocam_off" at bounding box center [399, 354] width 14 height 14
click at [367, 353] on mat-icon "mic" at bounding box center [370, 354] width 14 height 14
click at [395, 354] on mat-icon "videocam" at bounding box center [399, 354] width 14 height 14
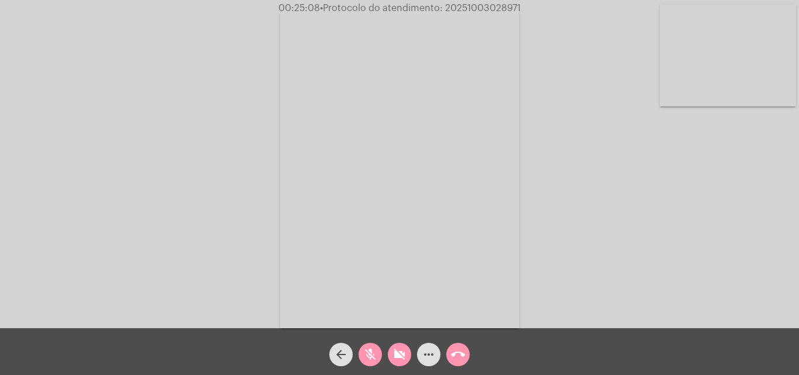
click at [378, 350] on button "mic_off" at bounding box center [370, 354] width 23 height 23
click at [392, 351] on button "videocam_off" at bounding box center [399, 354] width 23 height 23
click at [432, 347] on mat-icon "more_horiz" at bounding box center [429, 354] width 14 height 14
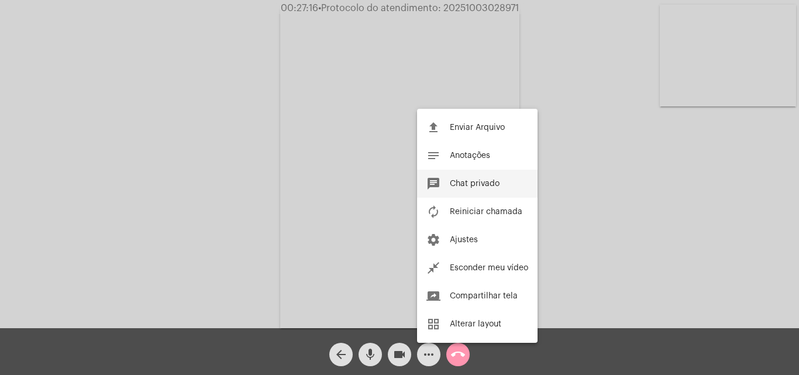
click at [468, 183] on span "Chat privado" at bounding box center [475, 184] width 50 height 8
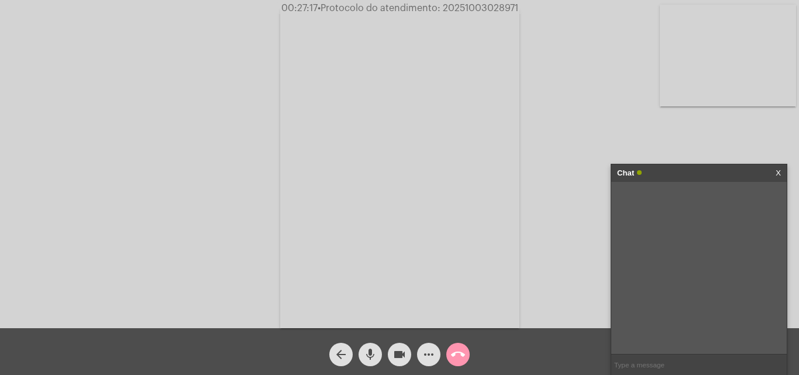
click at [636, 360] on input "text" at bounding box center [698, 364] width 175 height 20
type input "Oi!"
click at [407, 352] on button "videocam" at bounding box center [399, 354] width 23 height 23
click at [370, 352] on mat-icon "mic" at bounding box center [370, 354] width 14 height 14
click at [783, 171] on div "Chat X" at bounding box center [698, 173] width 175 height 18
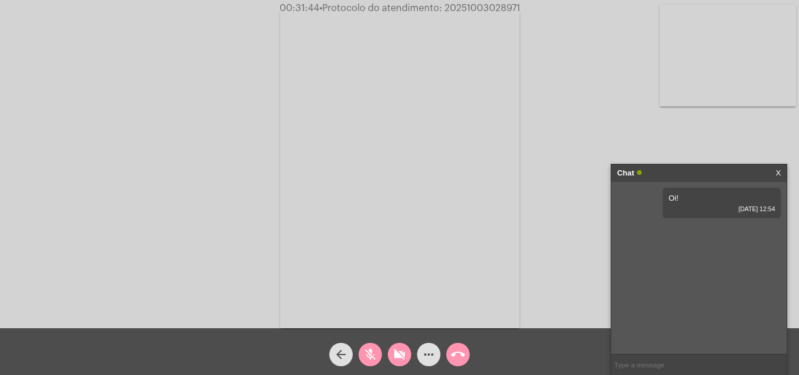
click at [777, 168] on link "X" at bounding box center [778, 173] width 5 height 18
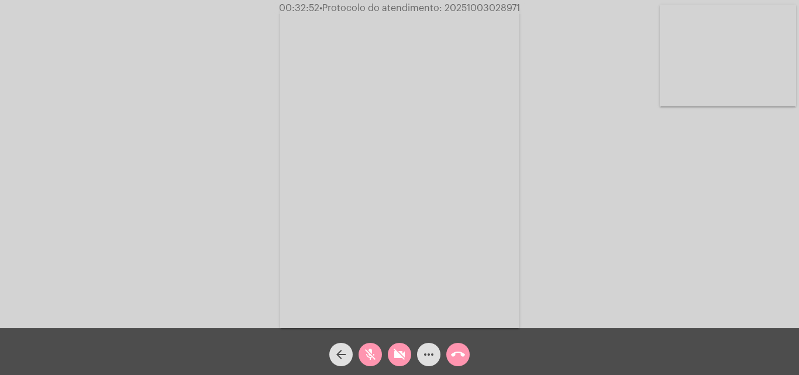
click at [374, 350] on mat-icon "mic_off" at bounding box center [370, 354] width 14 height 14
click at [402, 354] on mat-icon "videocam_off" at bounding box center [399, 354] width 14 height 14
click at [419, 363] on div "more_horiz" at bounding box center [428, 351] width 29 height 29
click at [422, 363] on span "more_horiz" at bounding box center [429, 354] width 14 height 23
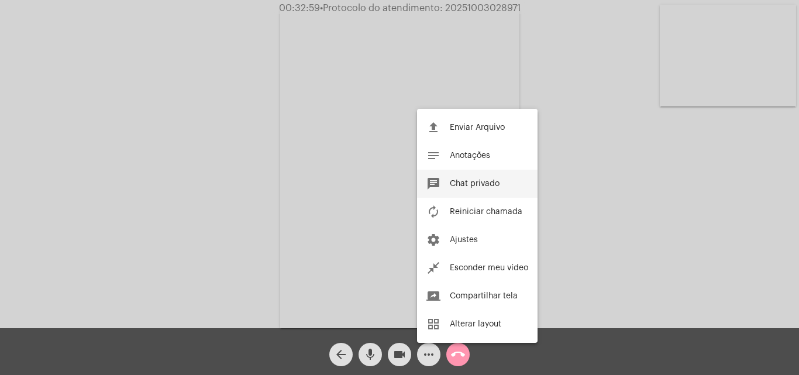
click at [501, 174] on button "chat Chat privado" at bounding box center [477, 184] width 120 height 28
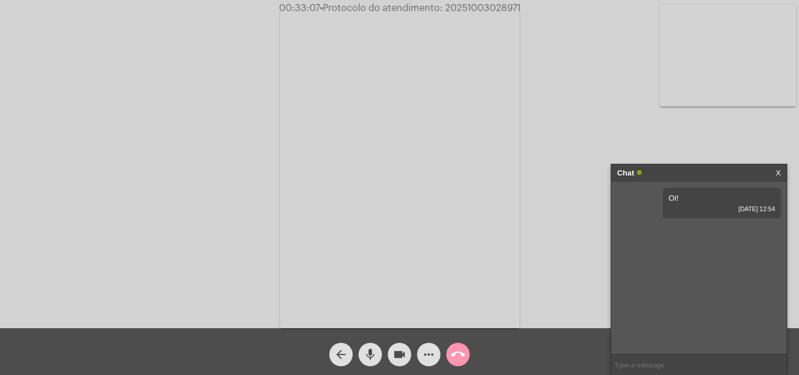
drag, startPoint x: 446, startPoint y: 9, endPoint x: 543, endPoint y: 9, distance: 96.5
click at [543, 9] on div "00:33:07 • Protocolo do atendimento: 20251003028971" at bounding box center [399, 8] width 799 height 11
click at [524, 114] on div "Acessando Câmera e Microfone..." at bounding box center [399, 167] width 797 height 328
click at [644, 363] on input "text" at bounding box center [698, 364] width 175 height 20
drag, startPoint x: 367, startPoint y: 352, endPoint x: 375, endPoint y: 352, distance: 7.6
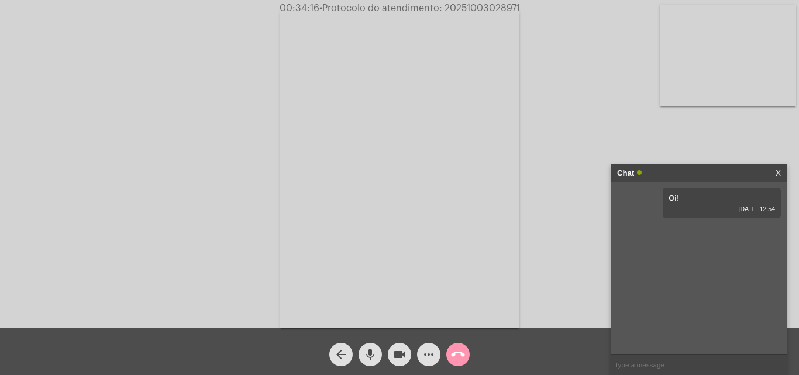
click at [367, 352] on mat-icon "mic" at bounding box center [370, 354] width 14 height 14
click at [395, 354] on mat-icon "videocam" at bounding box center [399, 354] width 14 height 14
click at [407, 348] on button "videocam_off" at bounding box center [399, 354] width 23 height 23
click at [369, 352] on mat-icon "mic_off" at bounding box center [370, 354] width 14 height 14
click at [458, 345] on span "call_end" at bounding box center [458, 354] width 14 height 23
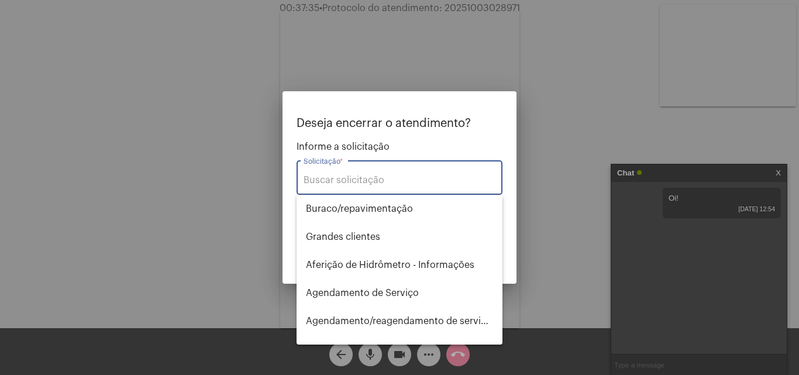
click at [427, 183] on input "Solicitação *" at bounding box center [400, 180] width 192 height 11
type input "e"
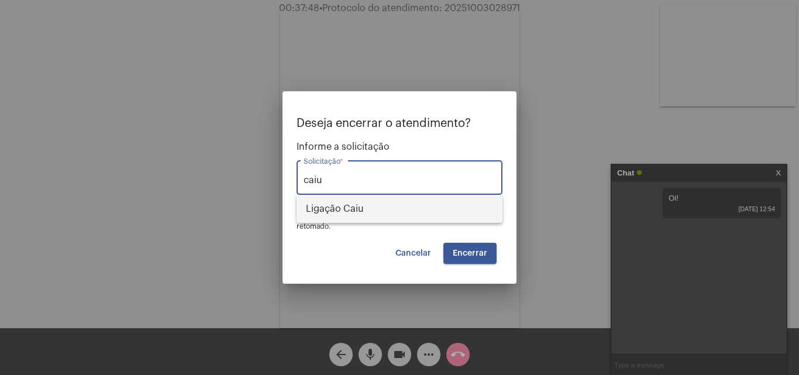
click at [384, 206] on span "Ligação Caiu" at bounding box center [399, 209] width 187 height 28
type input "Ligação Caiu"
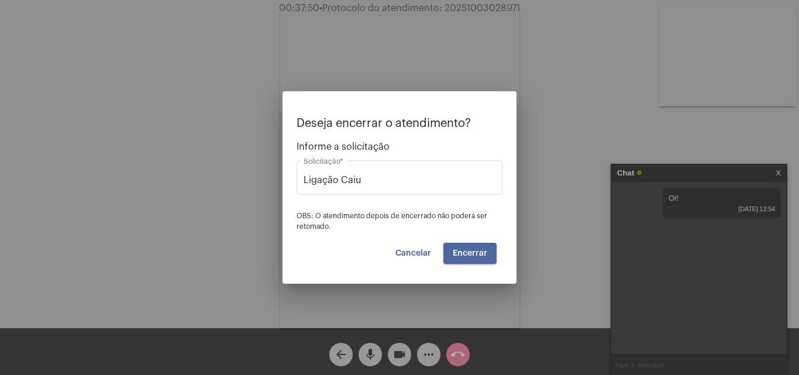
click at [475, 246] on button "Encerrar" at bounding box center [469, 253] width 53 height 21
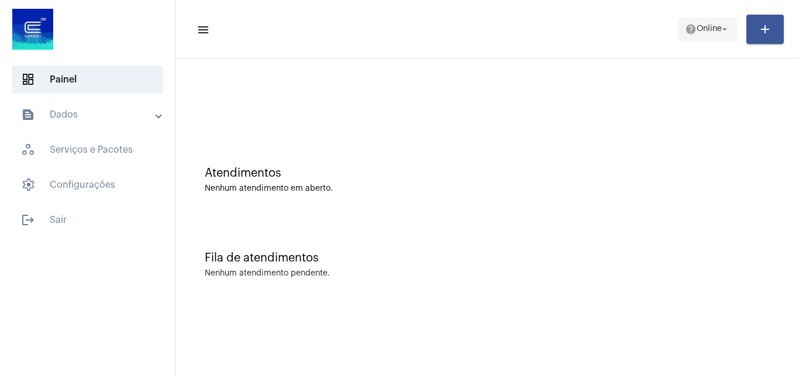
click at [716, 38] on span "help Online arrow_drop_down" at bounding box center [707, 28] width 45 height 21
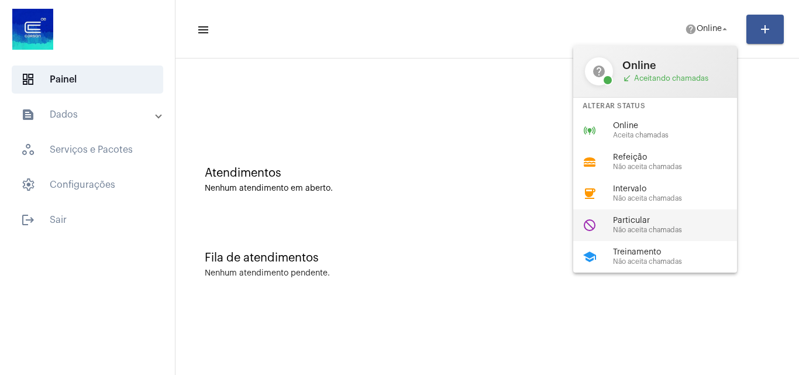
click at [703, 231] on span "Não aceita chamadas" at bounding box center [679, 230] width 133 height 8
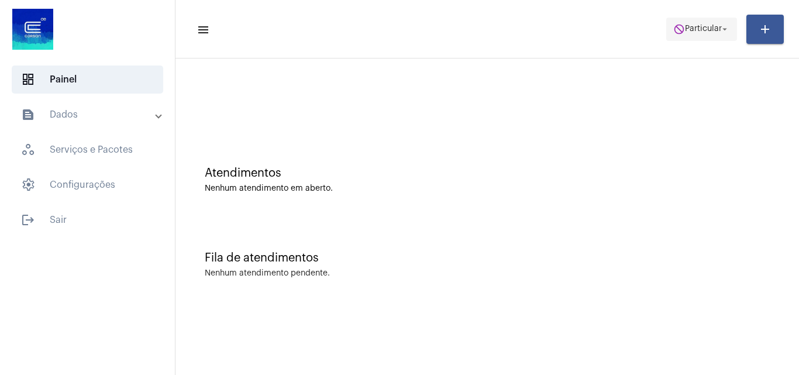
click at [701, 23] on span "do_not_disturb Particular arrow_drop_down" at bounding box center [701, 28] width 57 height 21
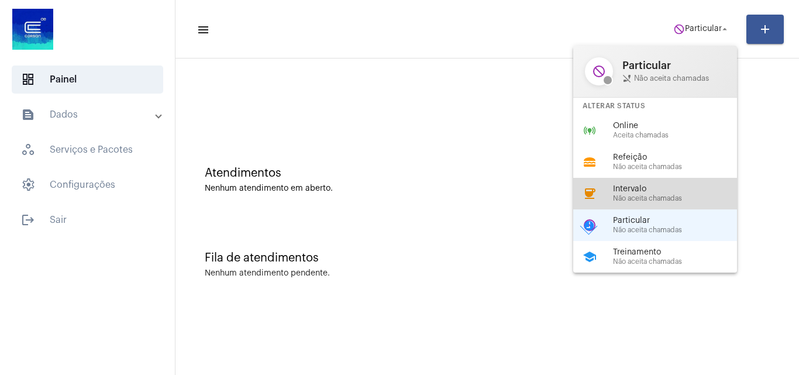
click at [679, 182] on div "coffee Intervalo Não aceita chamadas" at bounding box center [664, 194] width 183 height 32
